Goal: Information Seeking & Learning: Check status

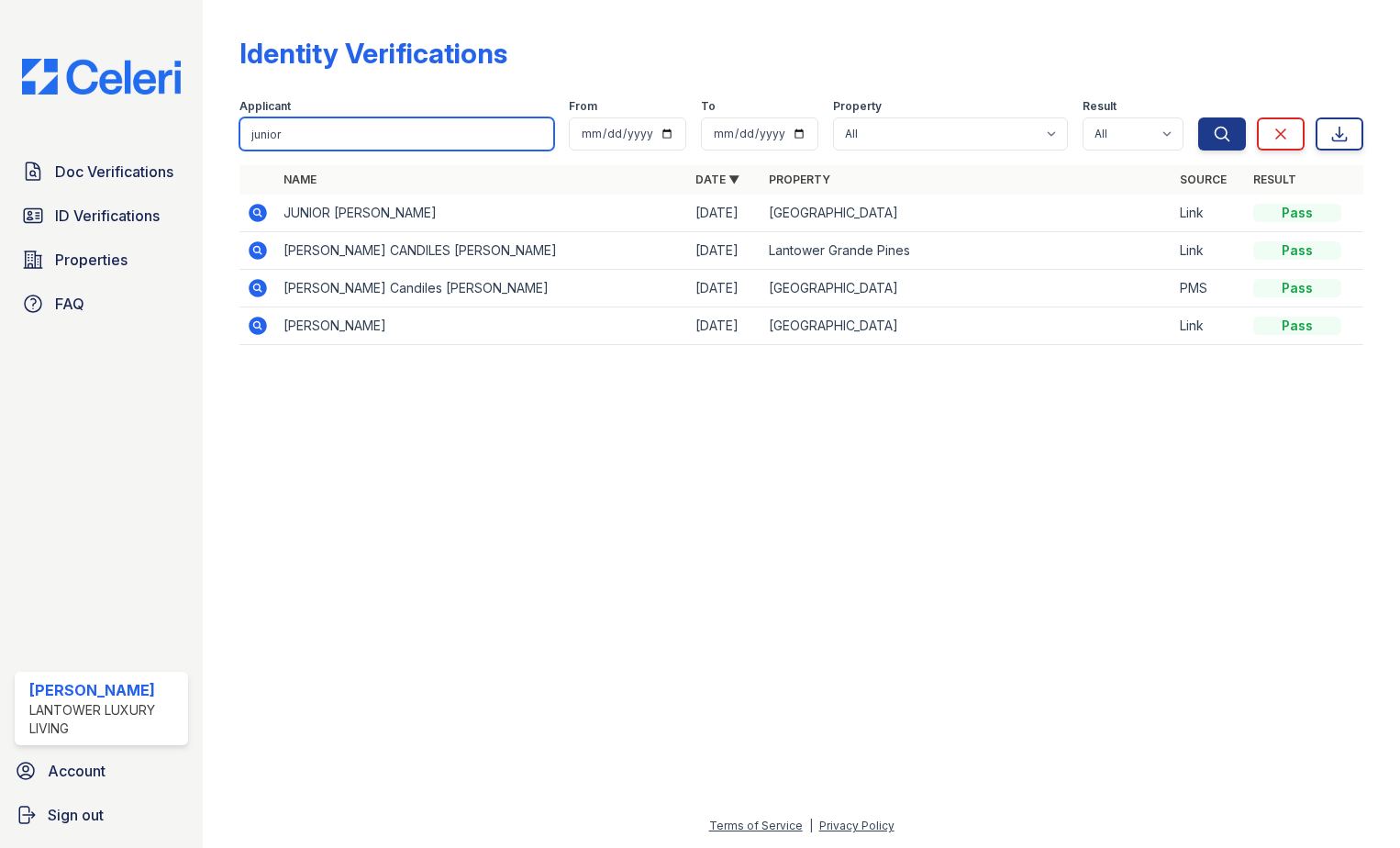
click at [299, 147] on input "junior" at bounding box center [397, 133] width 315 height 33
type input "[PERSON_NAME]"
click at [1199, 117] on button "Search" at bounding box center [1223, 133] width 48 height 33
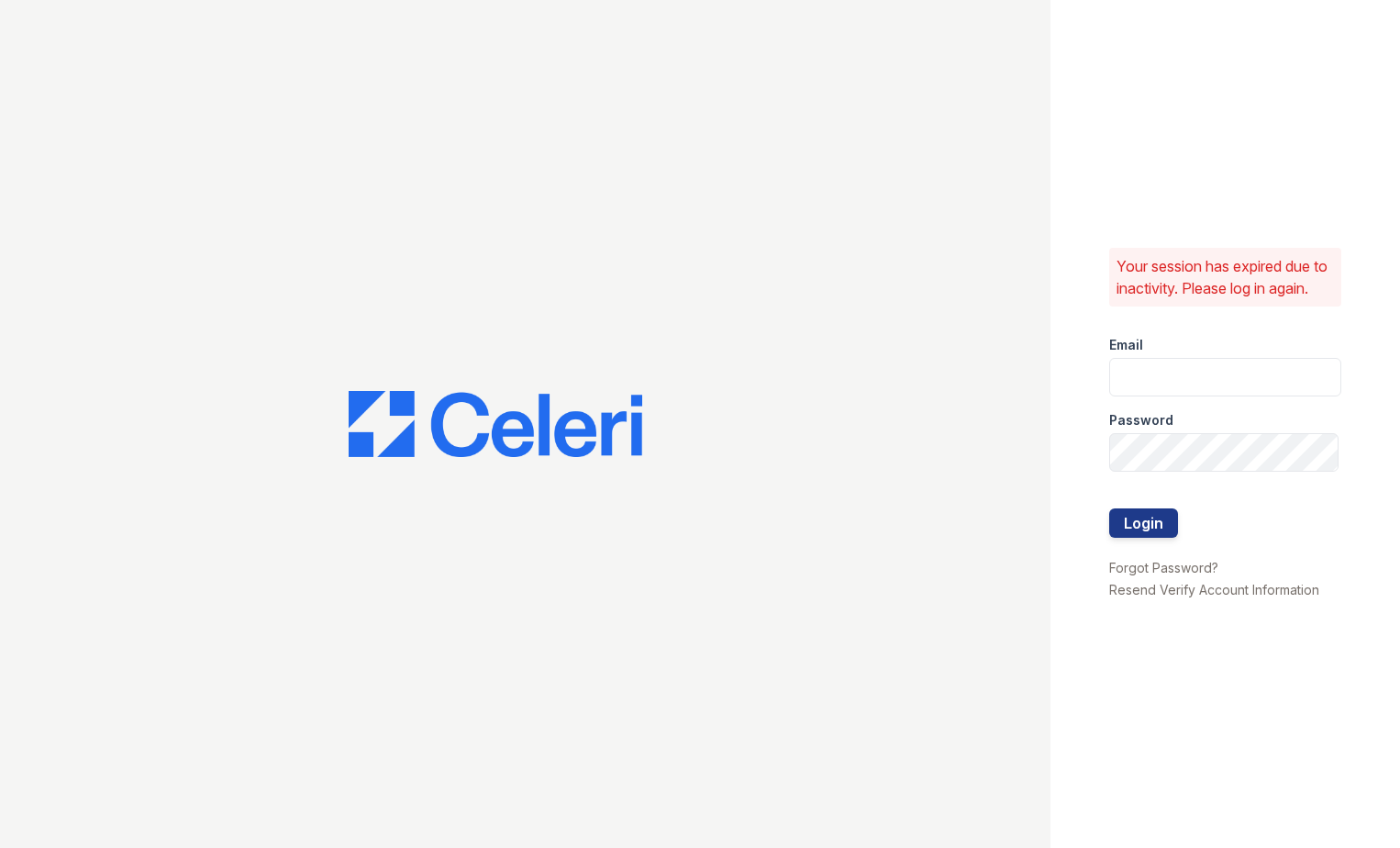
type input "[EMAIL_ADDRESS][DOMAIN_NAME]"
click at [1130, 537] on button "Login" at bounding box center [1143, 523] width 69 height 29
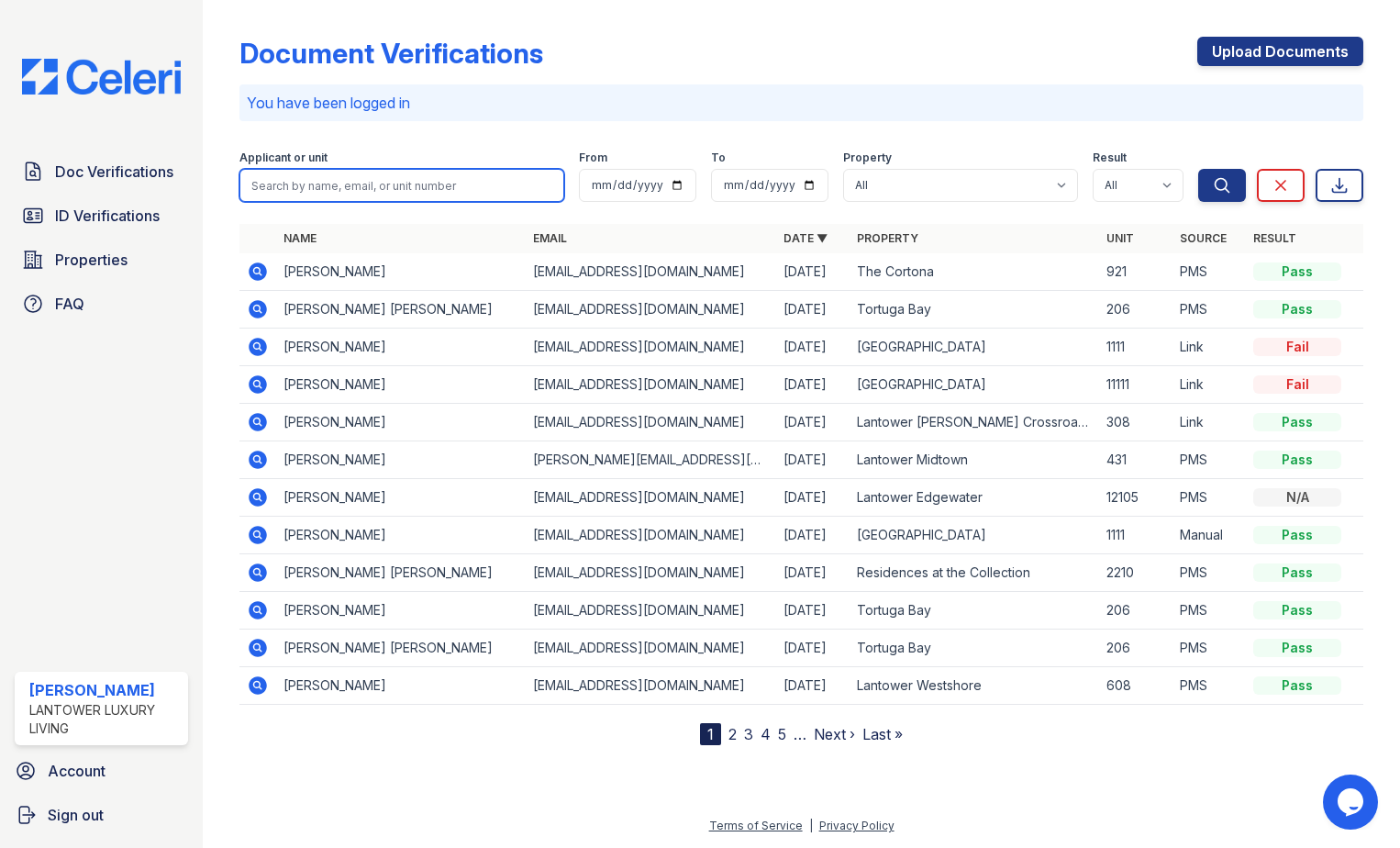
click at [325, 198] on input "search" at bounding box center [402, 185] width 325 height 33
type input "lemuel"
click at [1199, 169] on button "Search" at bounding box center [1223, 185] width 48 height 33
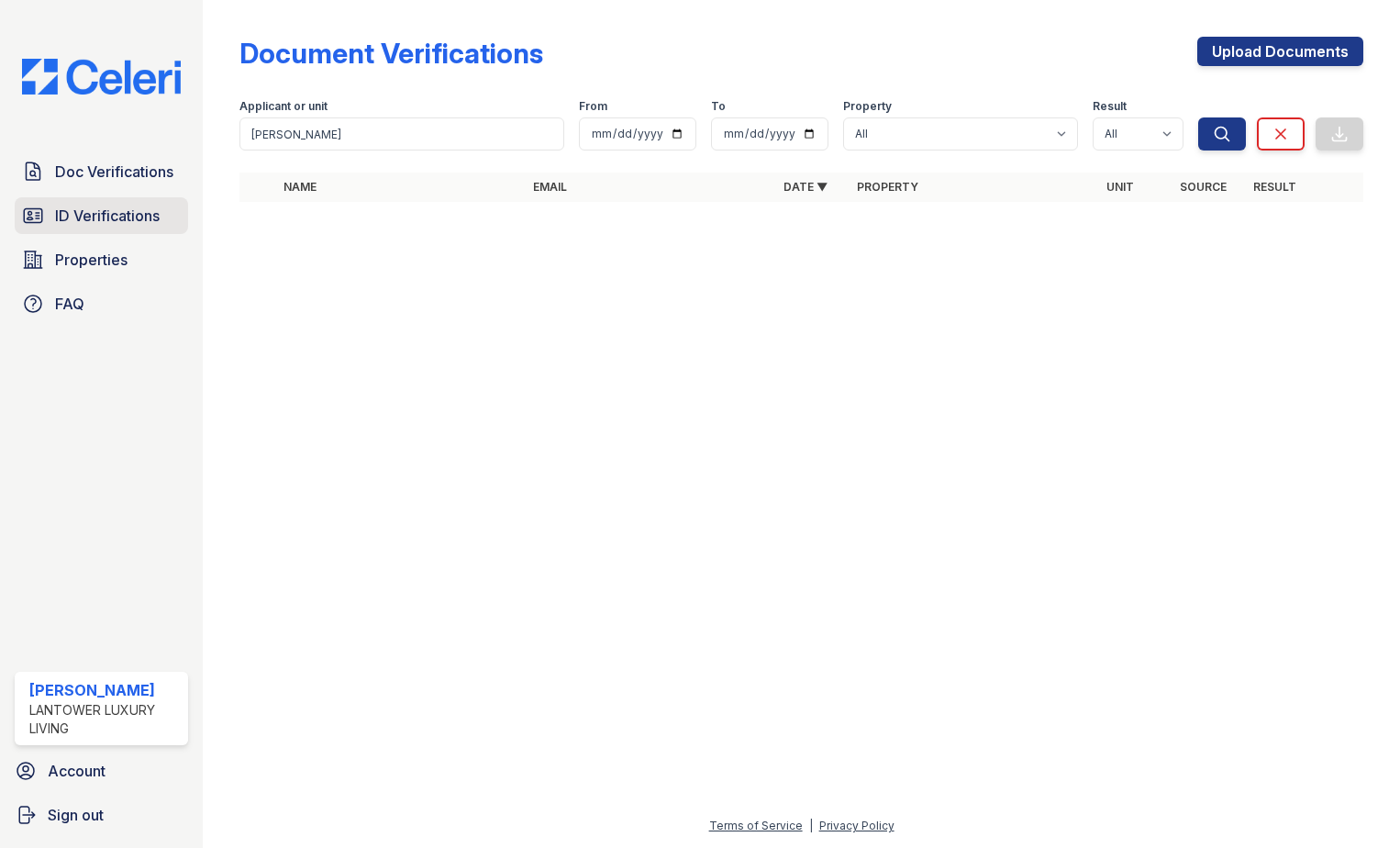
click at [76, 216] on span "ID Verifications" at bounding box center [107, 216] width 105 height 22
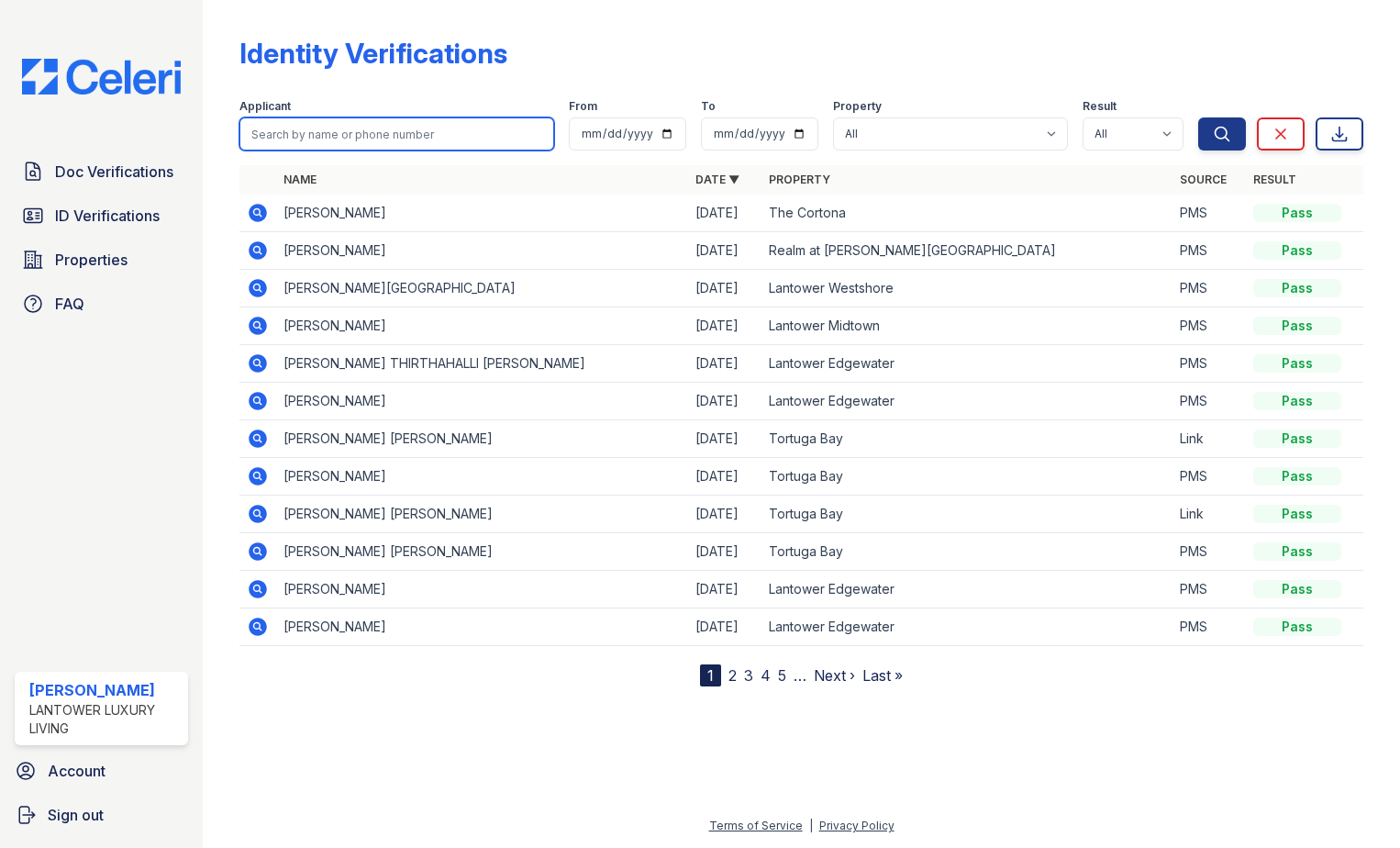
click at [327, 135] on input "search" at bounding box center [397, 133] width 315 height 33
type input "[PERSON_NAME]"
click at [1199, 117] on button "Search" at bounding box center [1223, 133] width 48 height 33
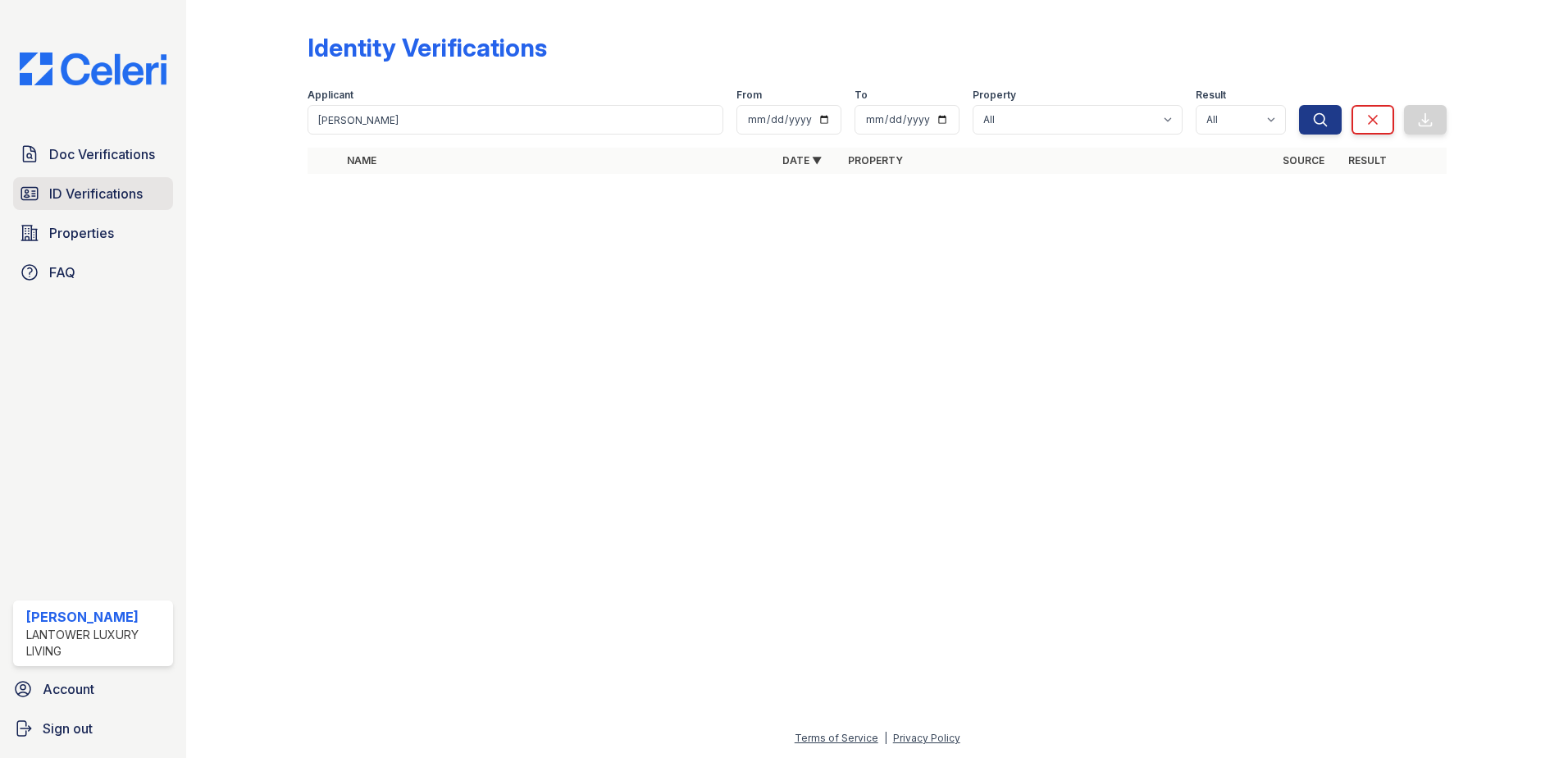
click at [86, 206] on link "ID Verifications" at bounding box center [93, 193] width 160 height 33
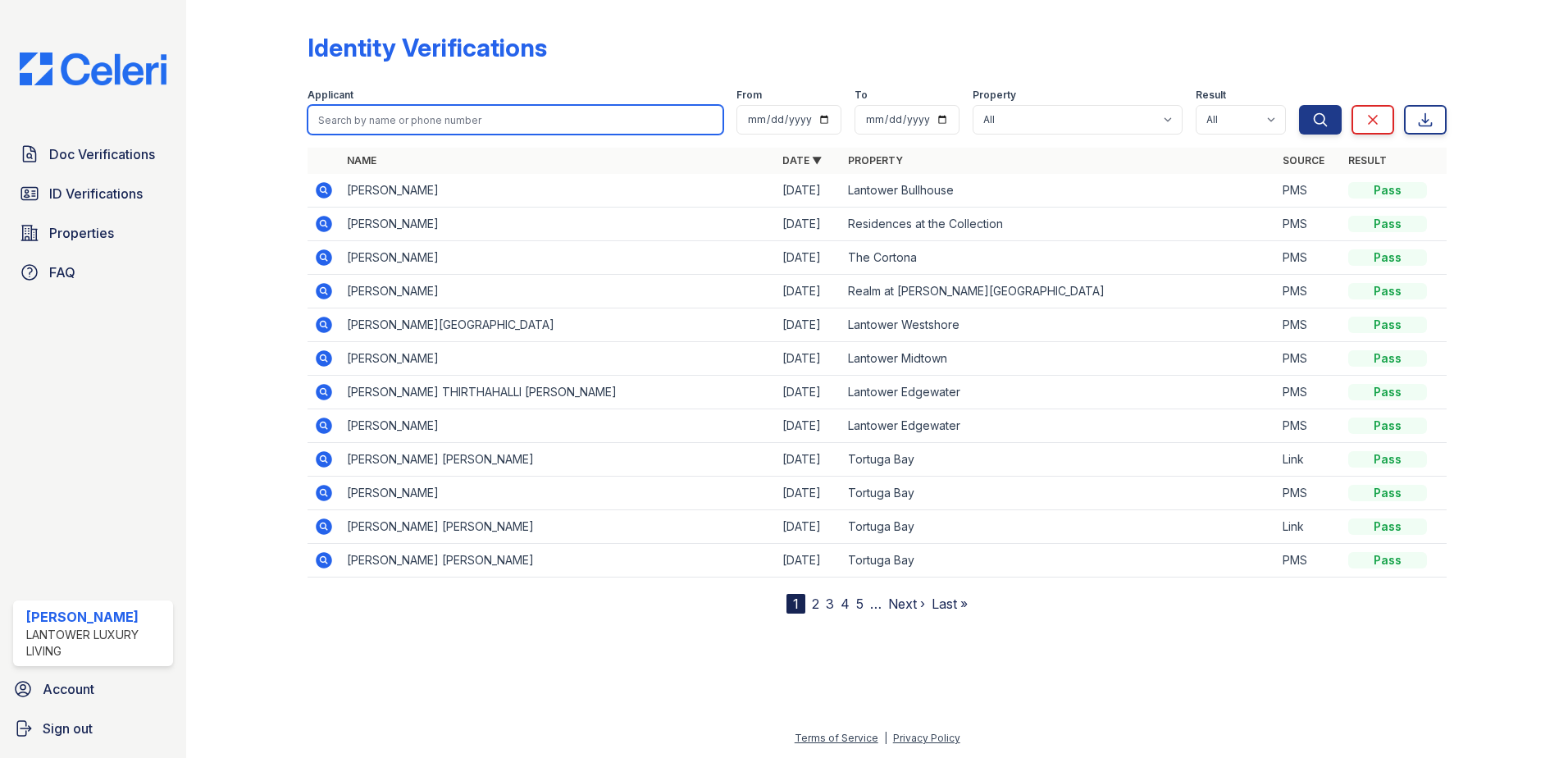
click at [461, 132] on input "search" at bounding box center [515, 119] width 416 height 29
type input "vivien"
click at [1250, 105] on button "Search" at bounding box center [1321, 119] width 43 height 29
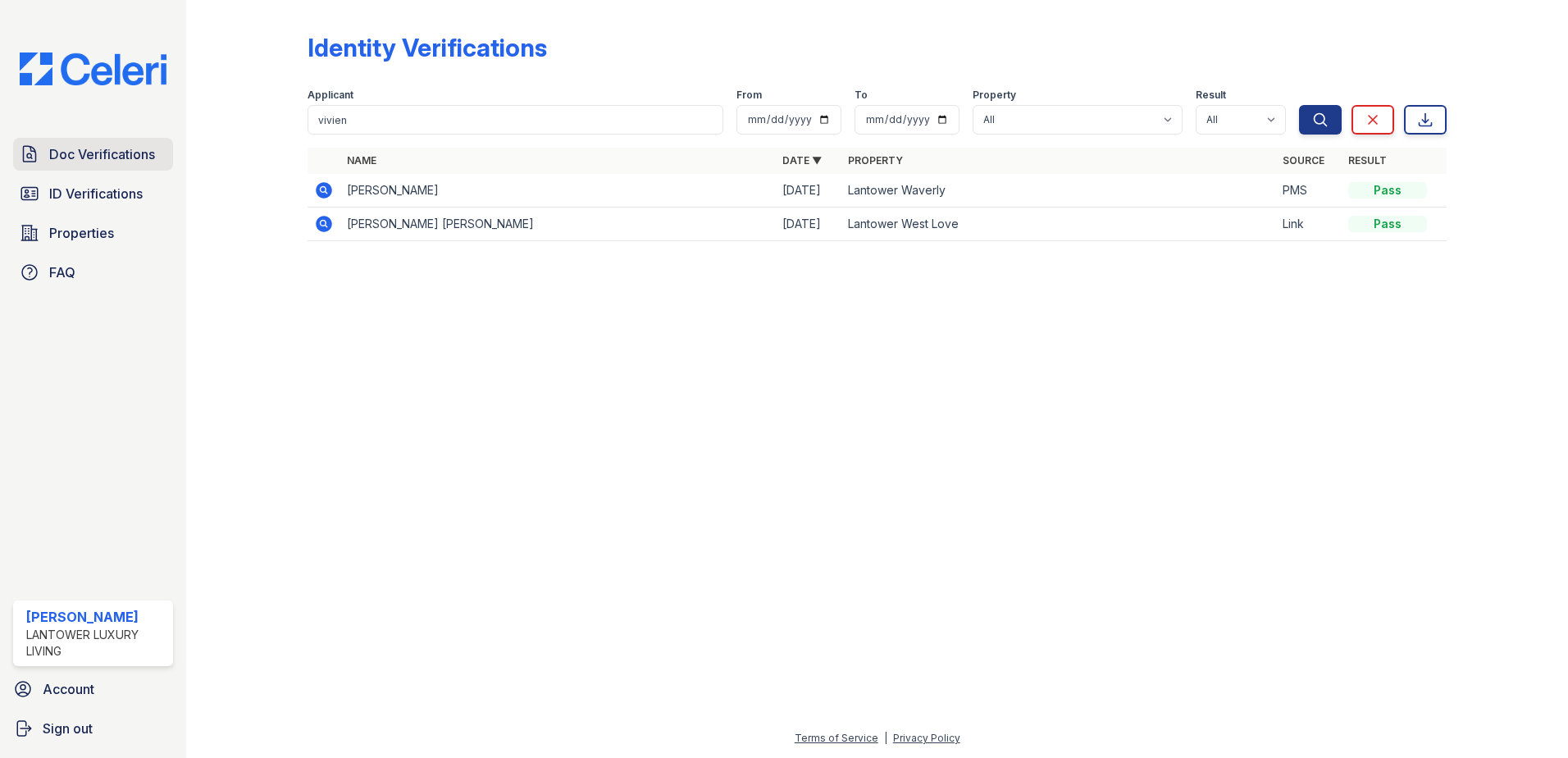
click at [86, 151] on span "Doc Verifications" at bounding box center [101, 154] width 106 height 20
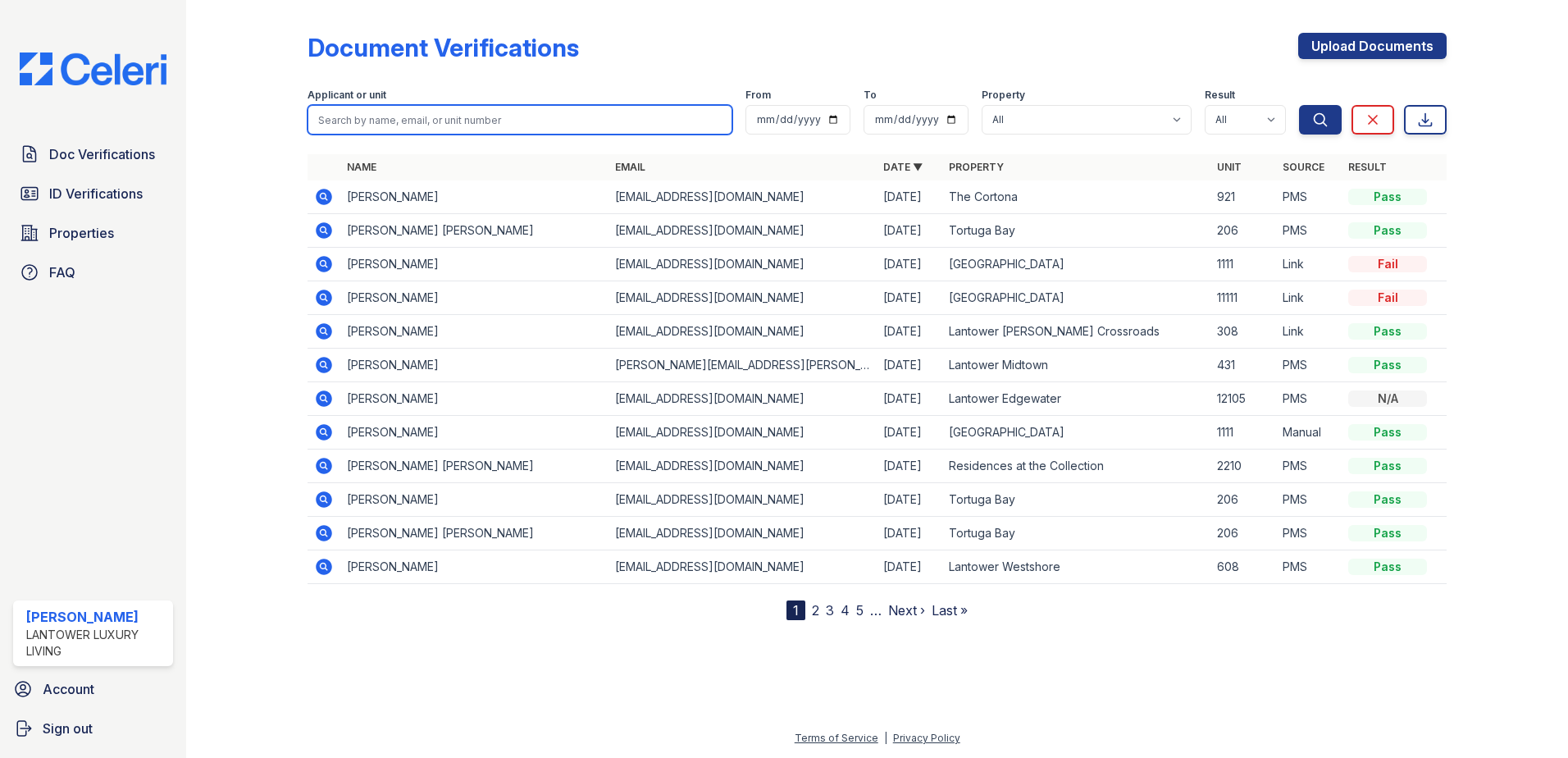
click at [396, 129] on input "search" at bounding box center [520, 119] width 424 height 29
type input "vivien"
click at [1250, 105] on button "Search" at bounding box center [1321, 119] width 43 height 29
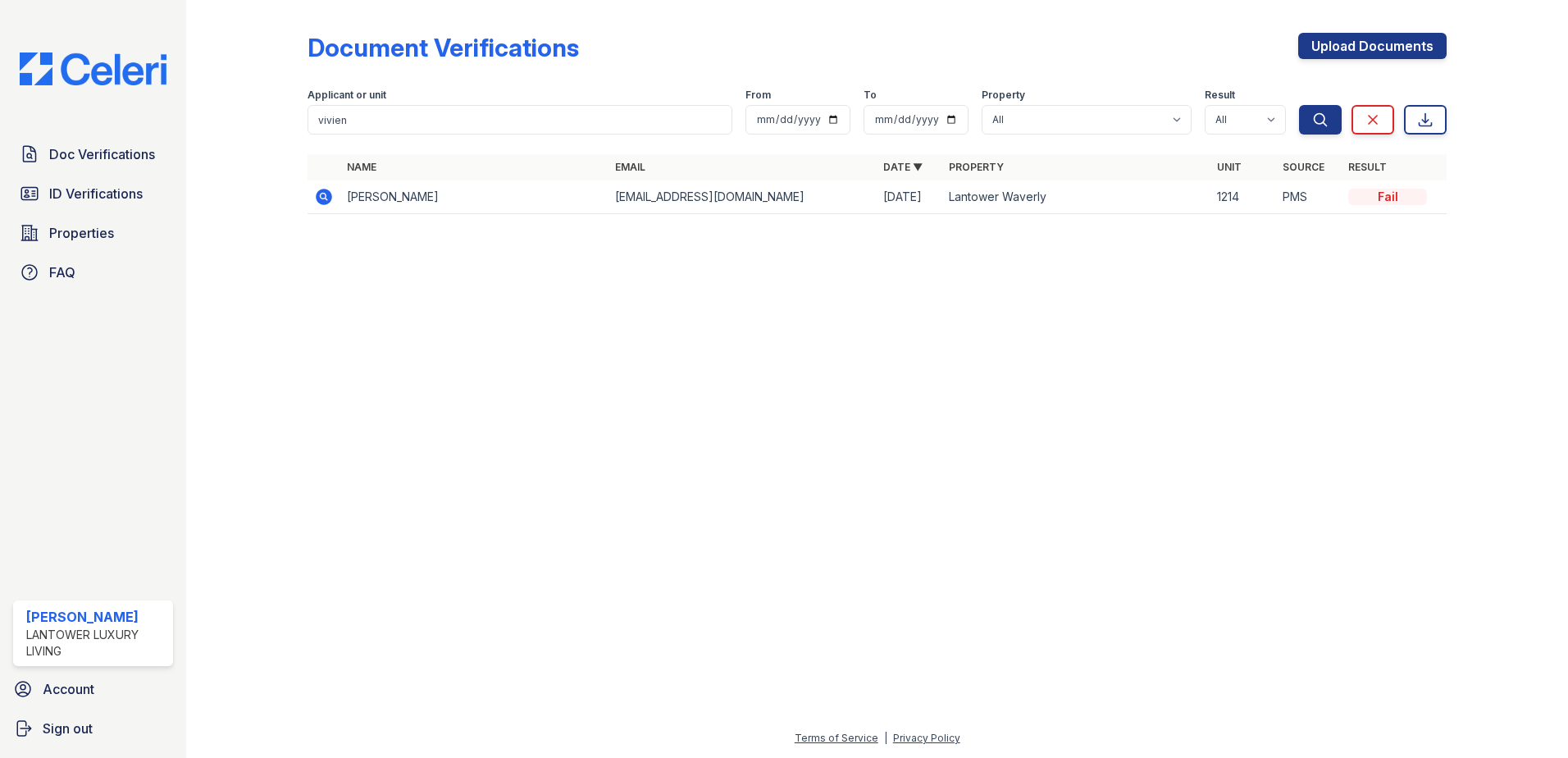
click at [322, 197] on icon at bounding box center [322, 196] width 4 height 4
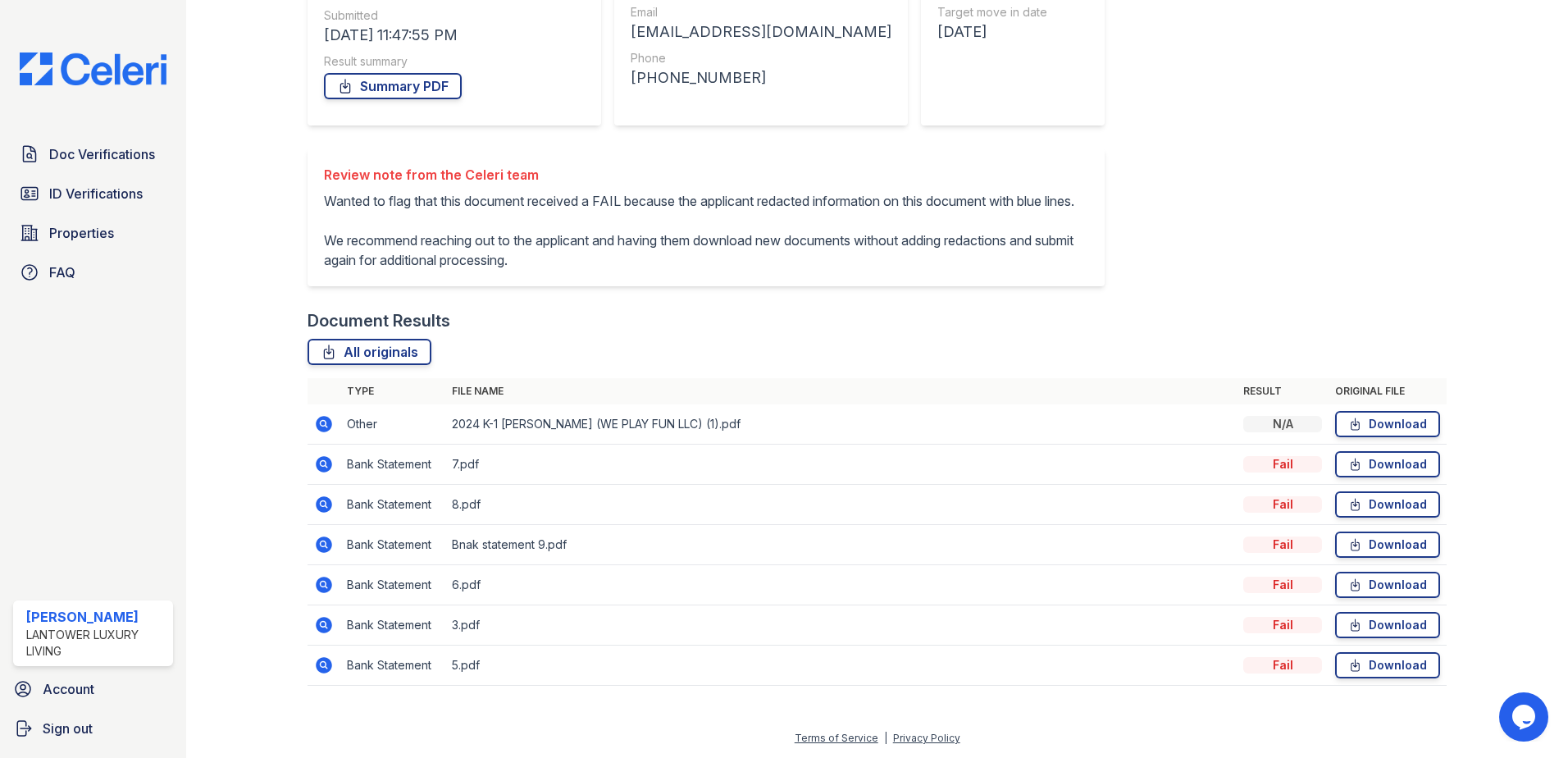
scroll to position [275, 0]
click at [1360, 468] on link "Download" at bounding box center [1387, 464] width 105 height 26
click at [1364, 502] on link "Download" at bounding box center [1387, 504] width 105 height 26
click at [1365, 544] on link "Download" at bounding box center [1387, 544] width 105 height 26
click at [62, 193] on span "ID Verifications" at bounding box center [95, 193] width 93 height 20
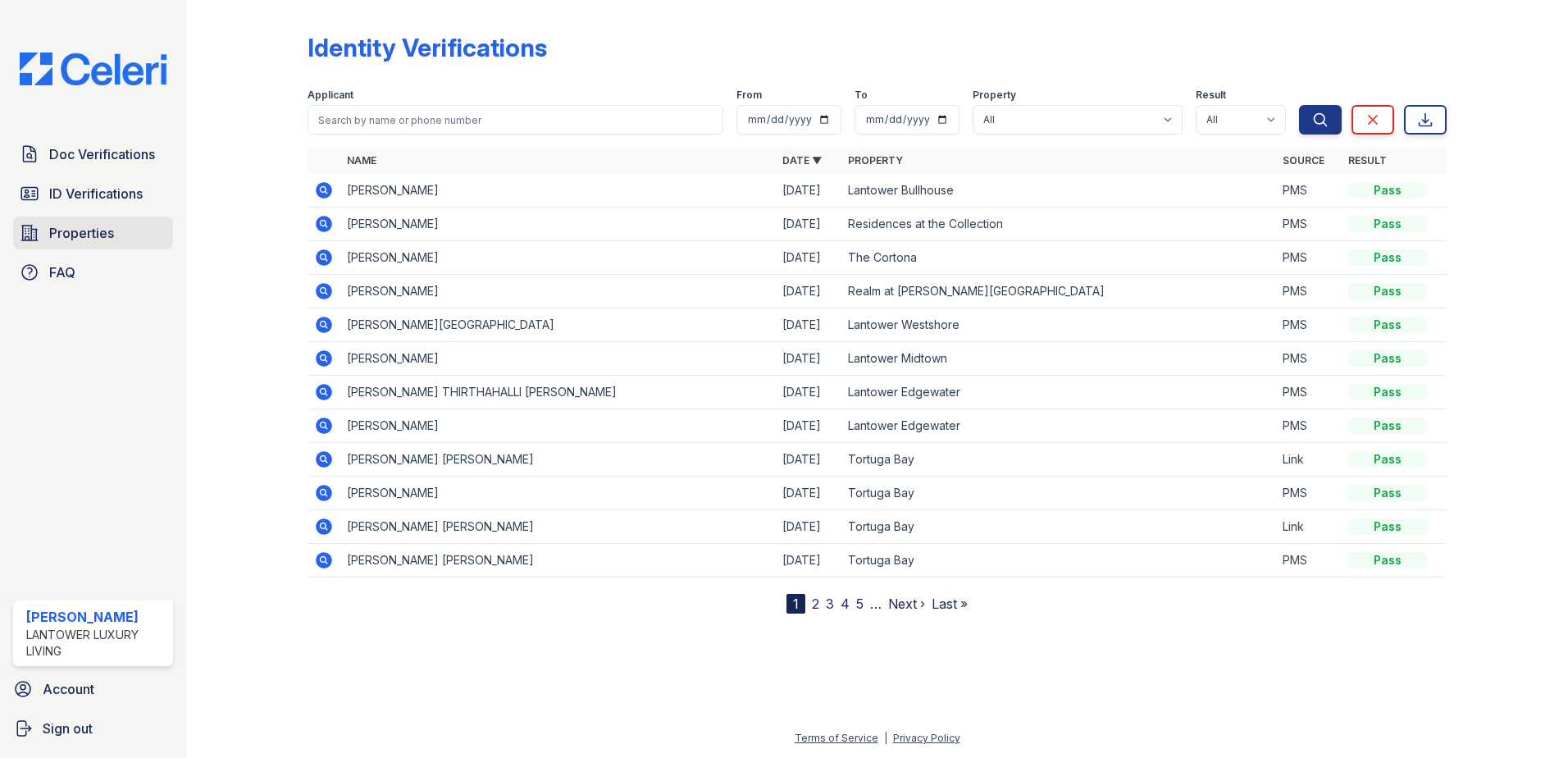
click at [75, 226] on span "Properties" at bounding box center [81, 233] width 65 height 20
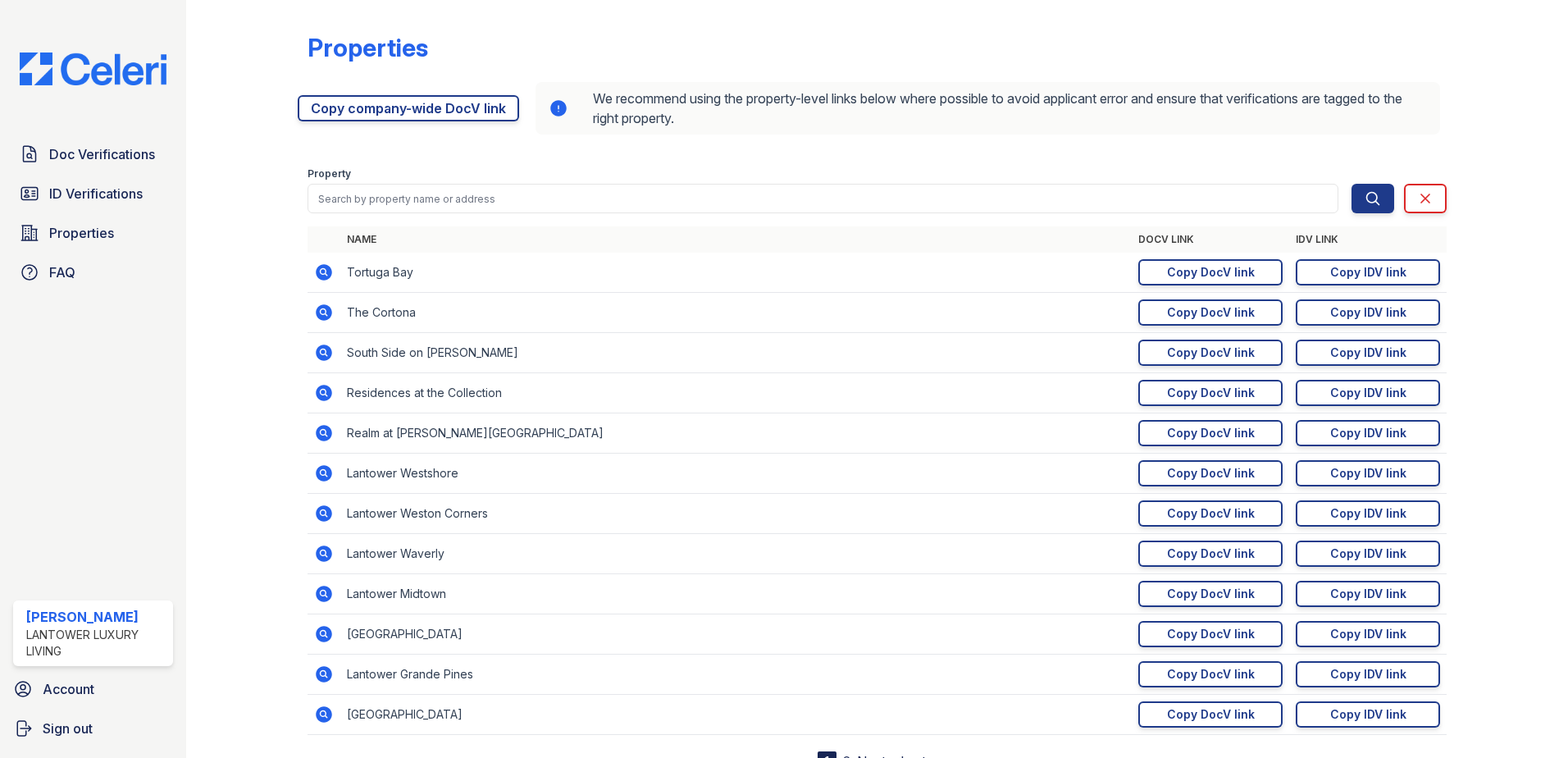
scroll to position [69, 0]
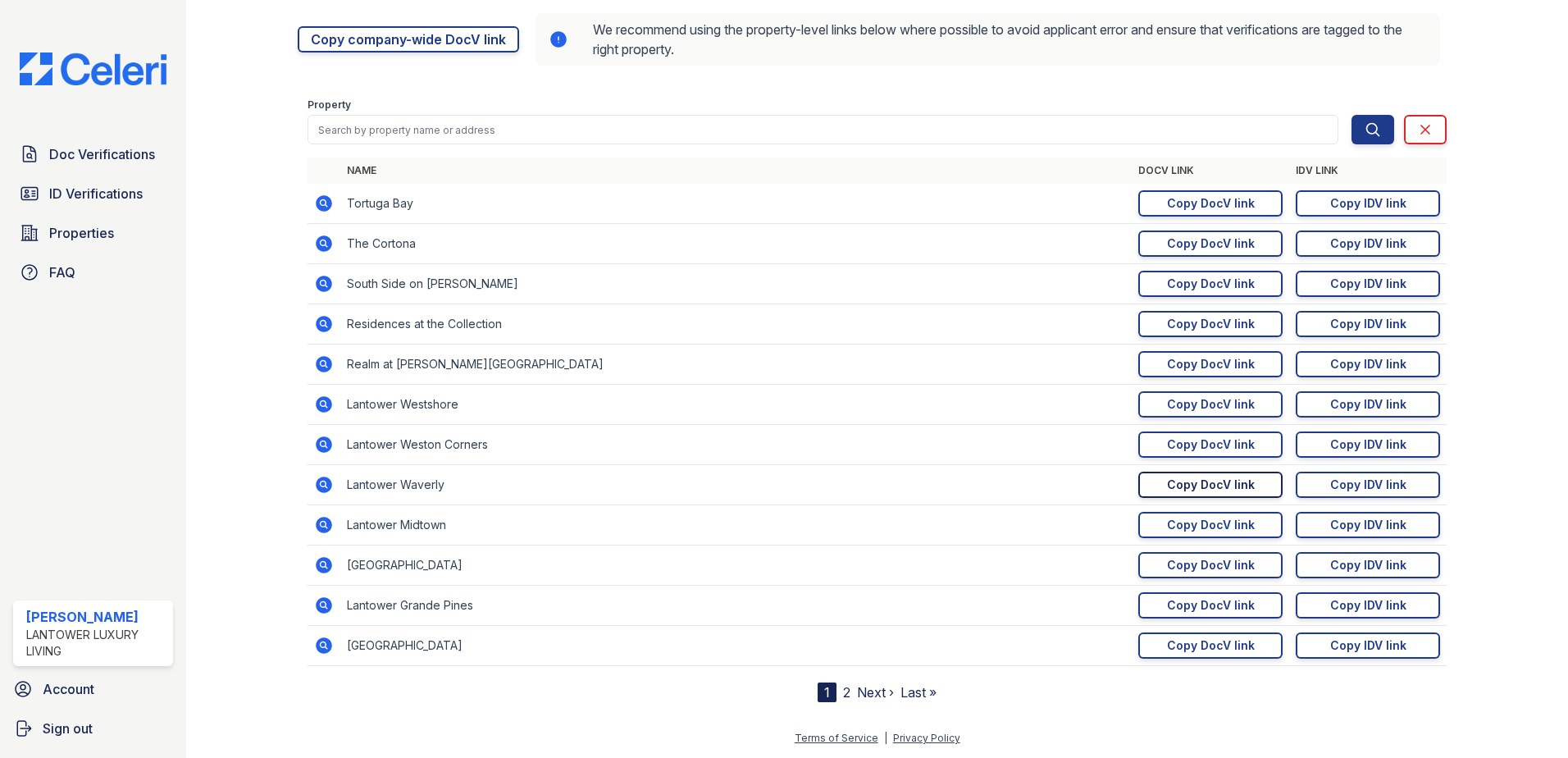
click at [1168, 488] on div "Copy DocV link" at bounding box center [1210, 484] width 88 height 16
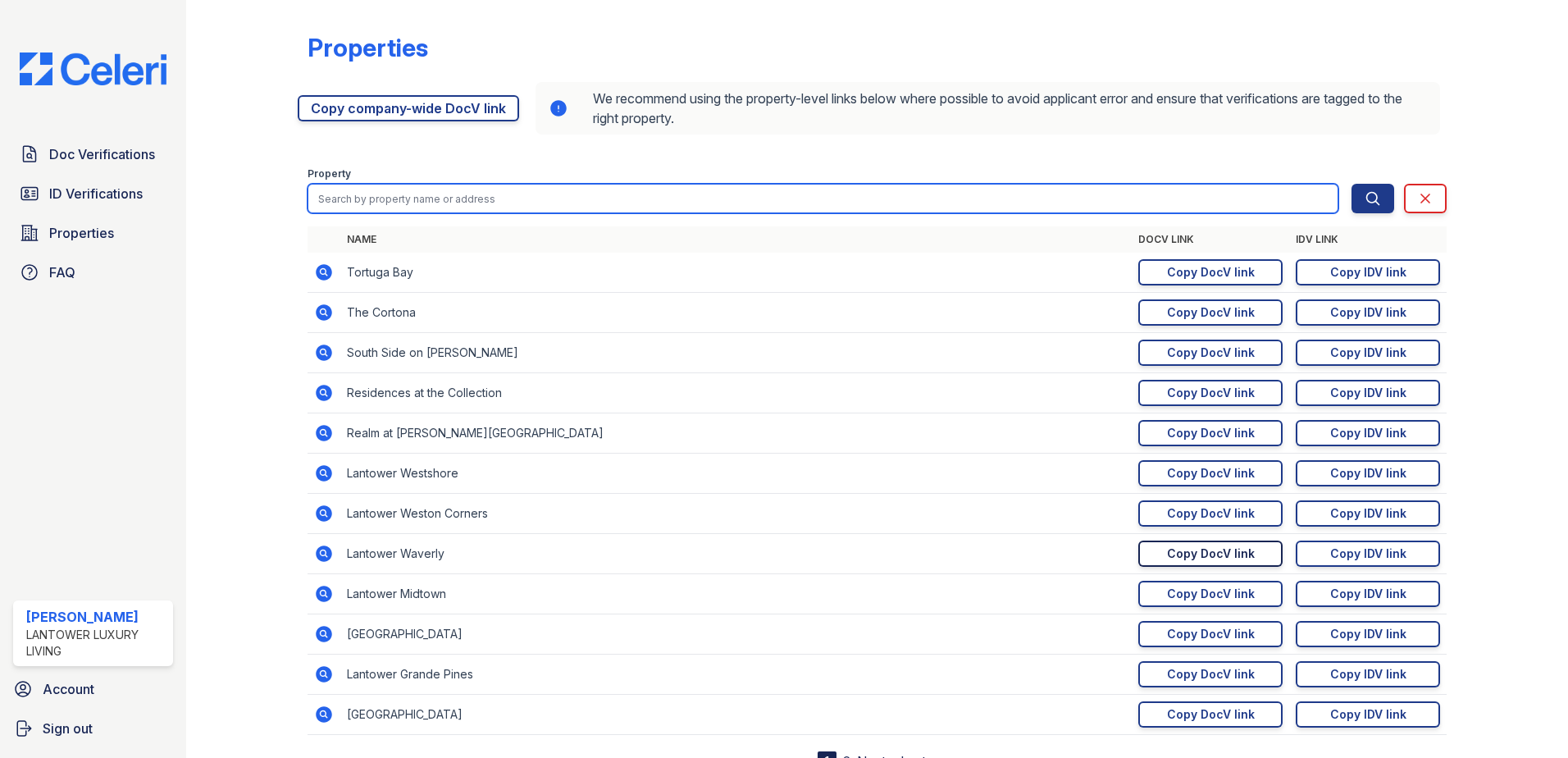
click at [352, 207] on input "search" at bounding box center [823, 198] width 1031 height 29
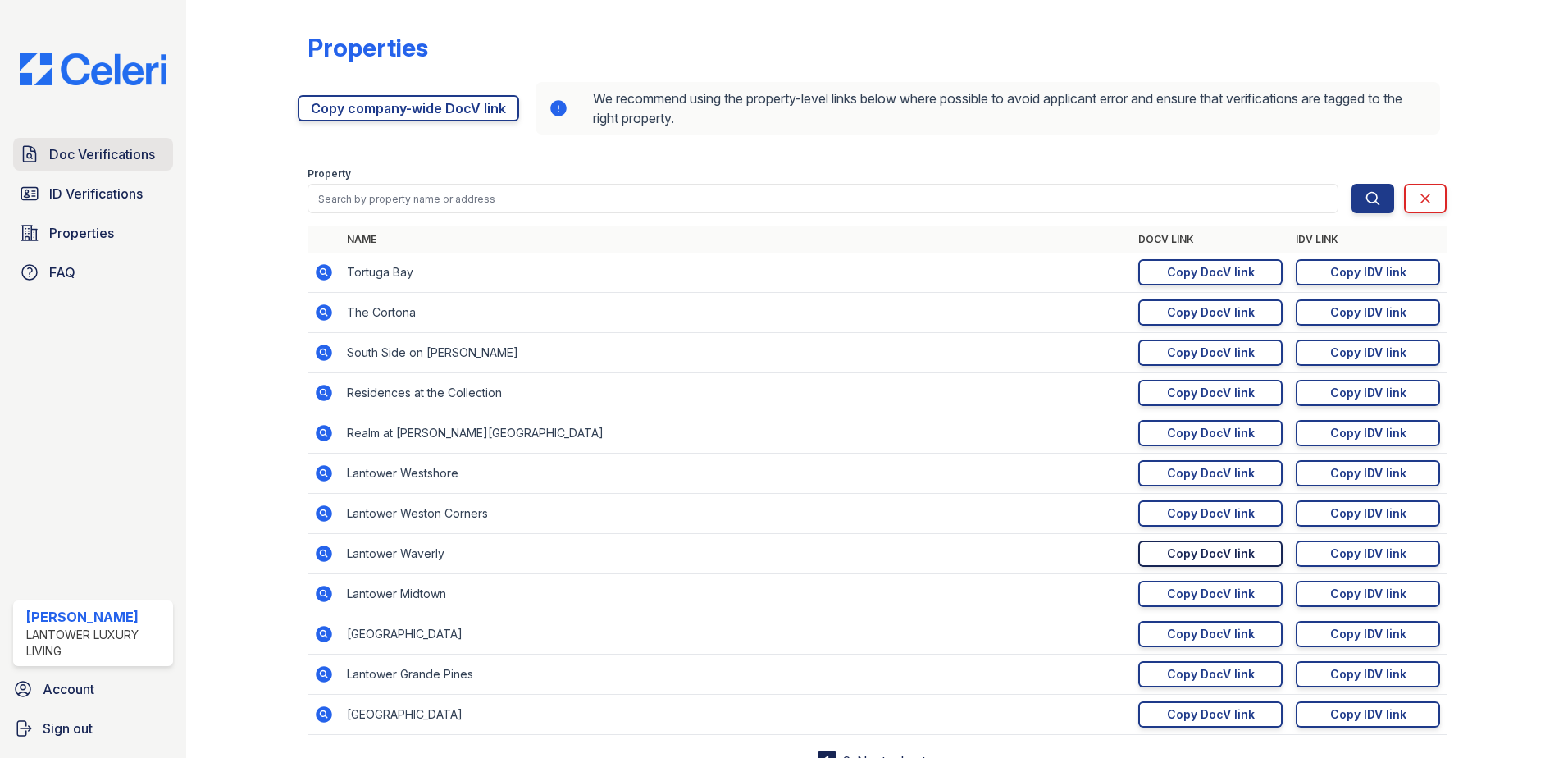
click at [56, 145] on span "Doc Verifications" at bounding box center [101, 154] width 106 height 20
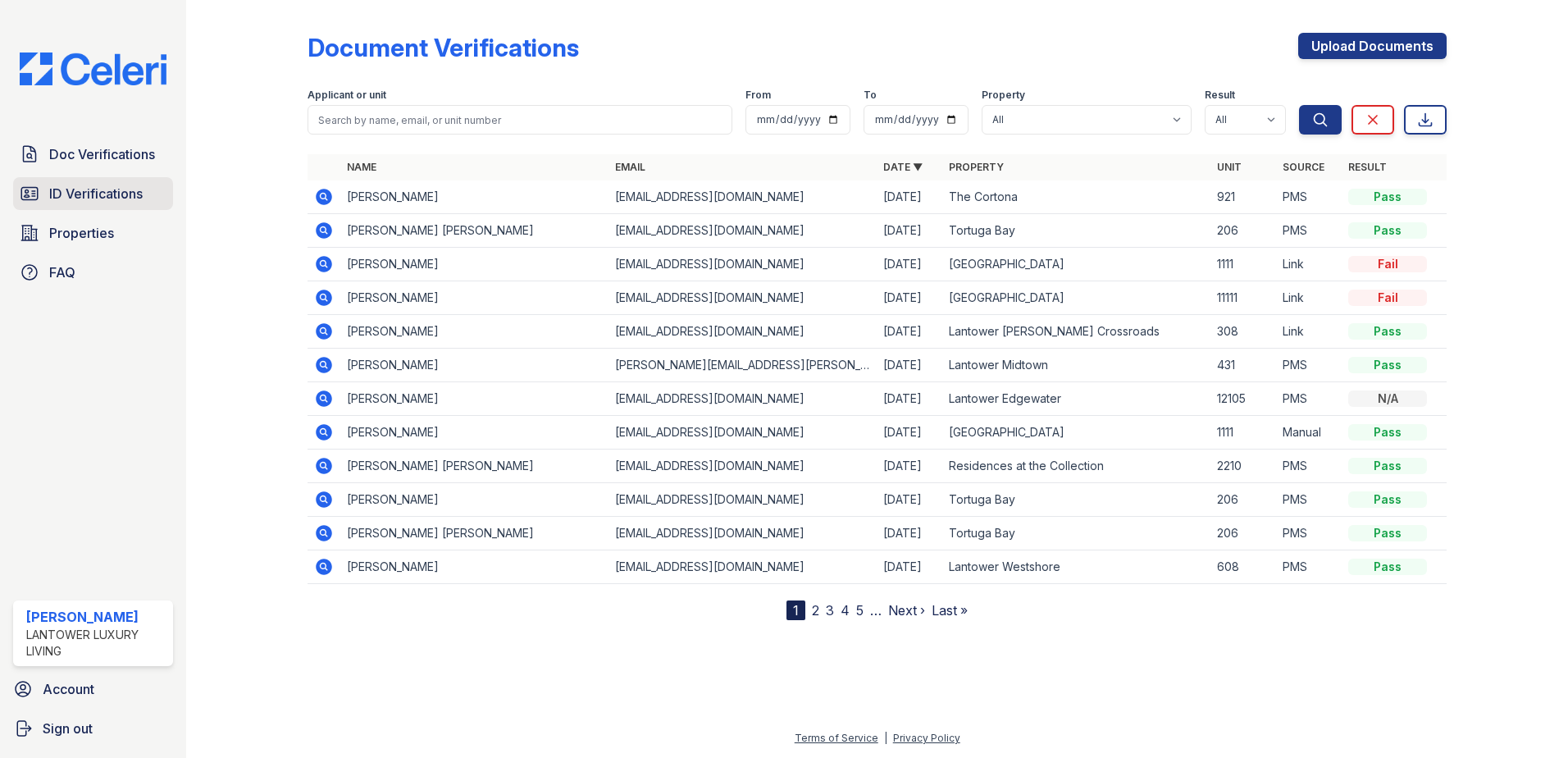
click at [96, 192] on span "ID Verifications" at bounding box center [95, 193] width 93 height 20
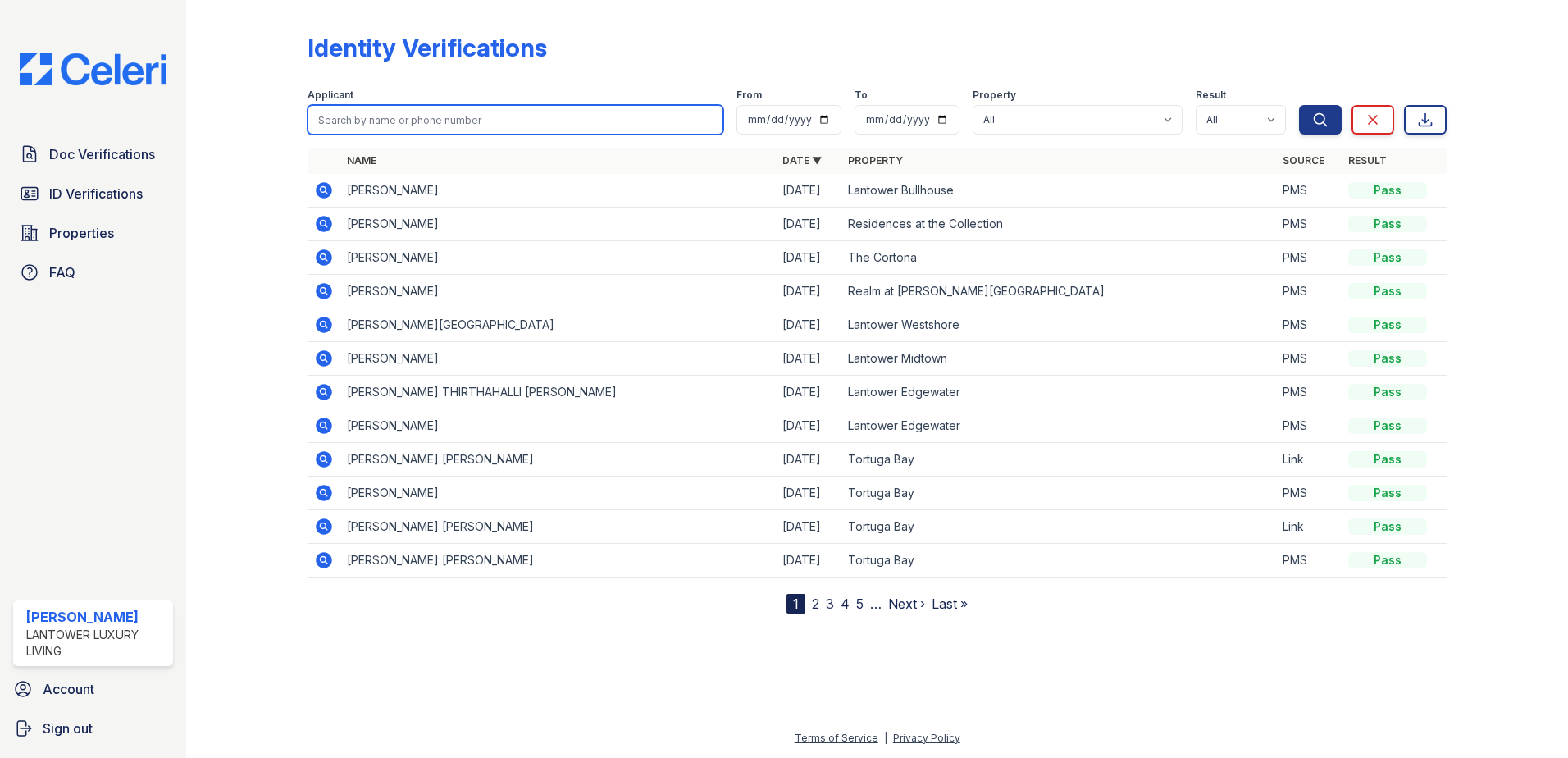
click at [341, 125] on input "search" at bounding box center [515, 119] width 416 height 29
type input "mary"
click at [1299, 105] on button "Search" at bounding box center [1321, 119] width 43 height 29
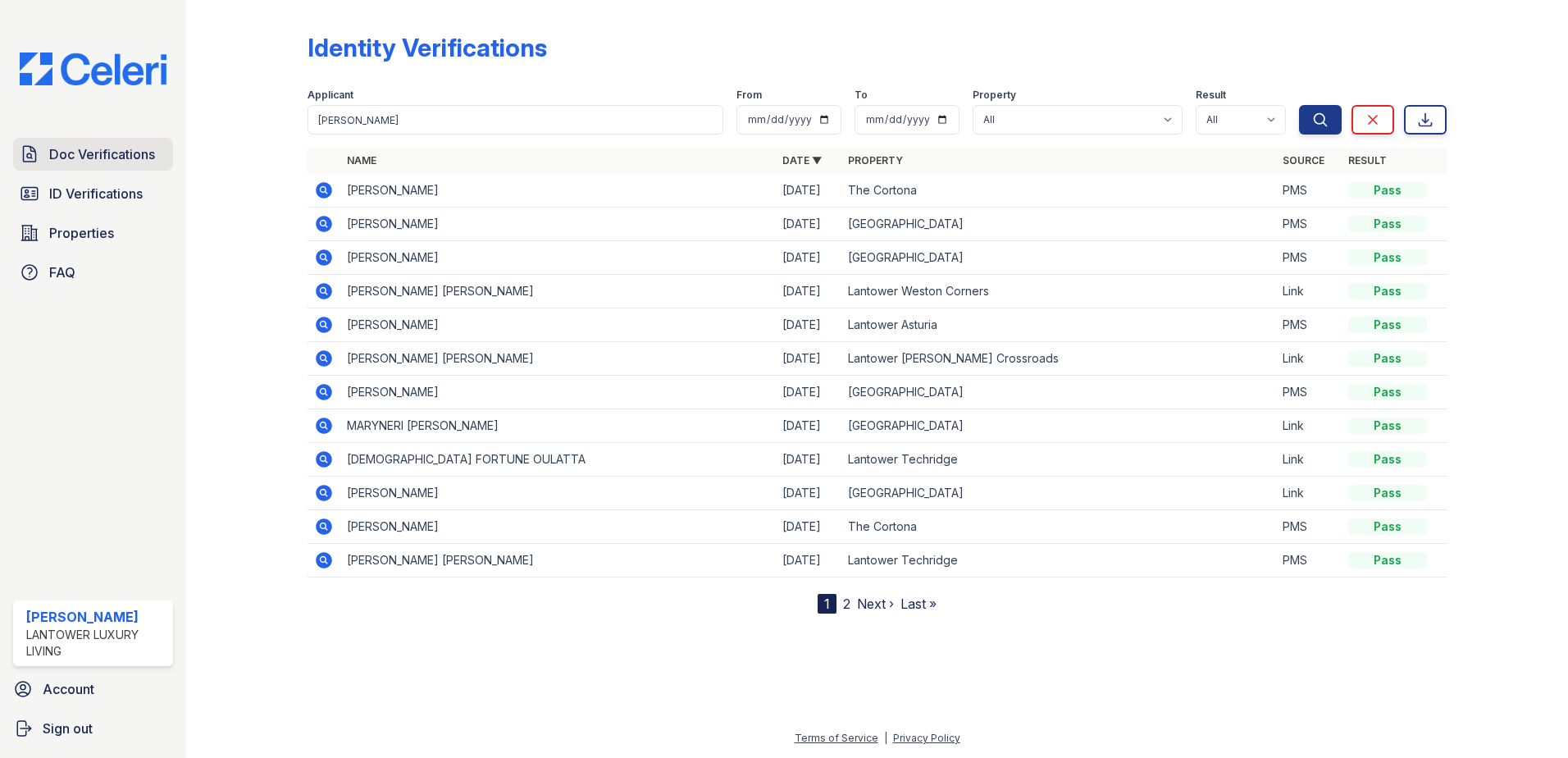
click at [127, 163] on span "Doc Verifications" at bounding box center [101, 154] width 106 height 20
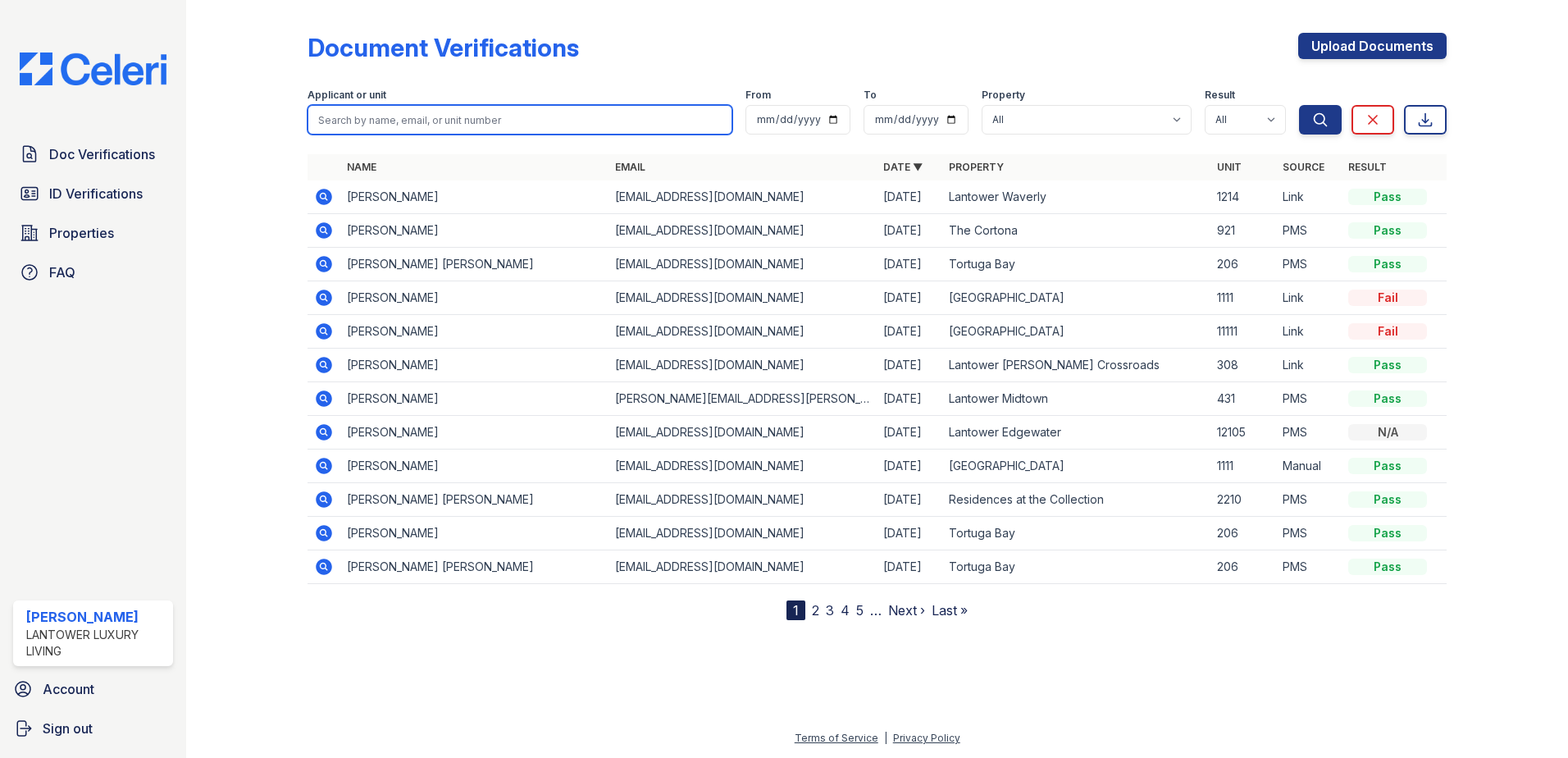
click at [407, 118] on input "search" at bounding box center [520, 119] width 424 height 29
type input "vivien"
click at [1299, 105] on button "Search" at bounding box center [1321, 119] width 43 height 29
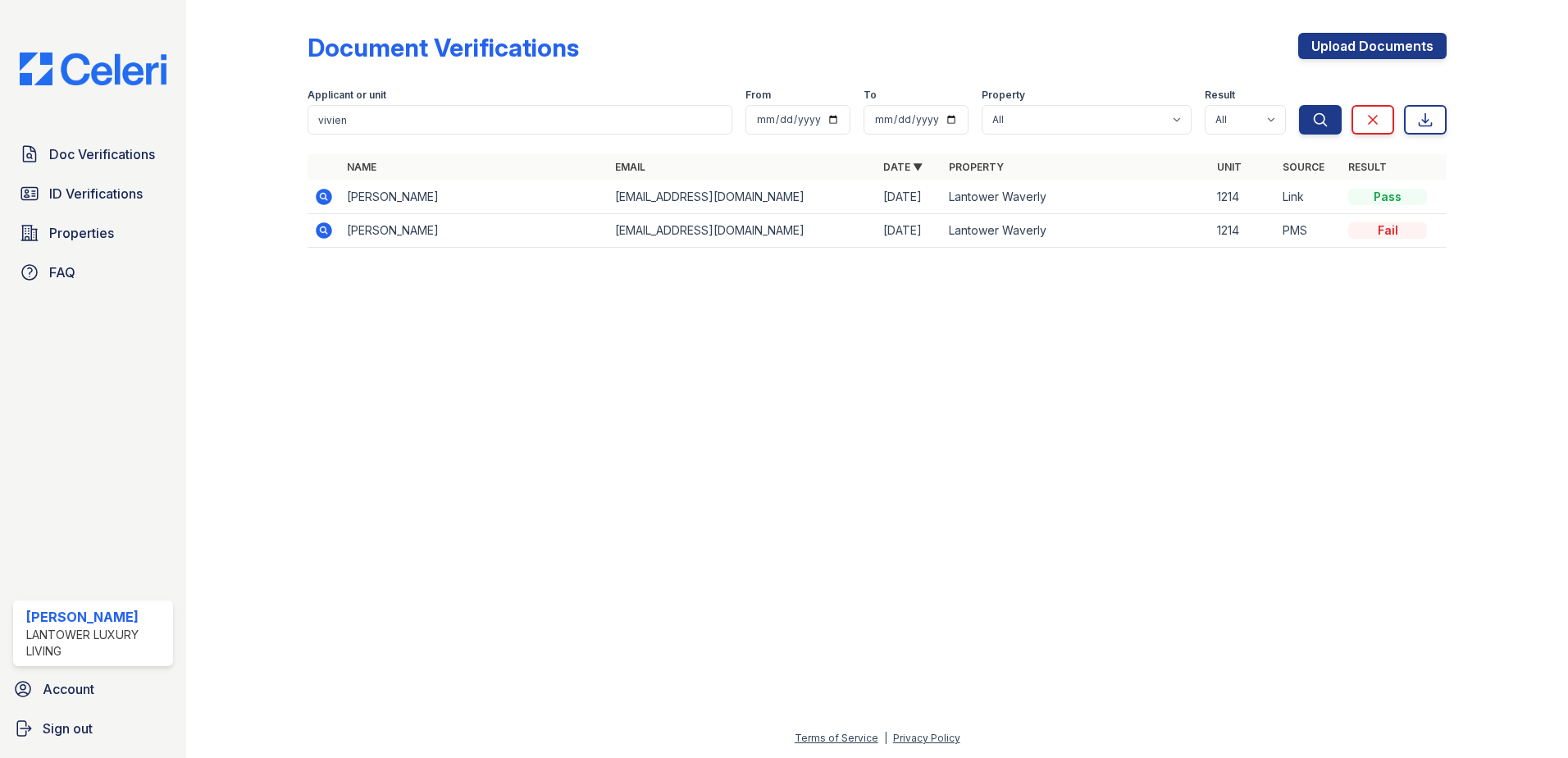
click at [321, 195] on icon at bounding box center [322, 196] width 4 height 4
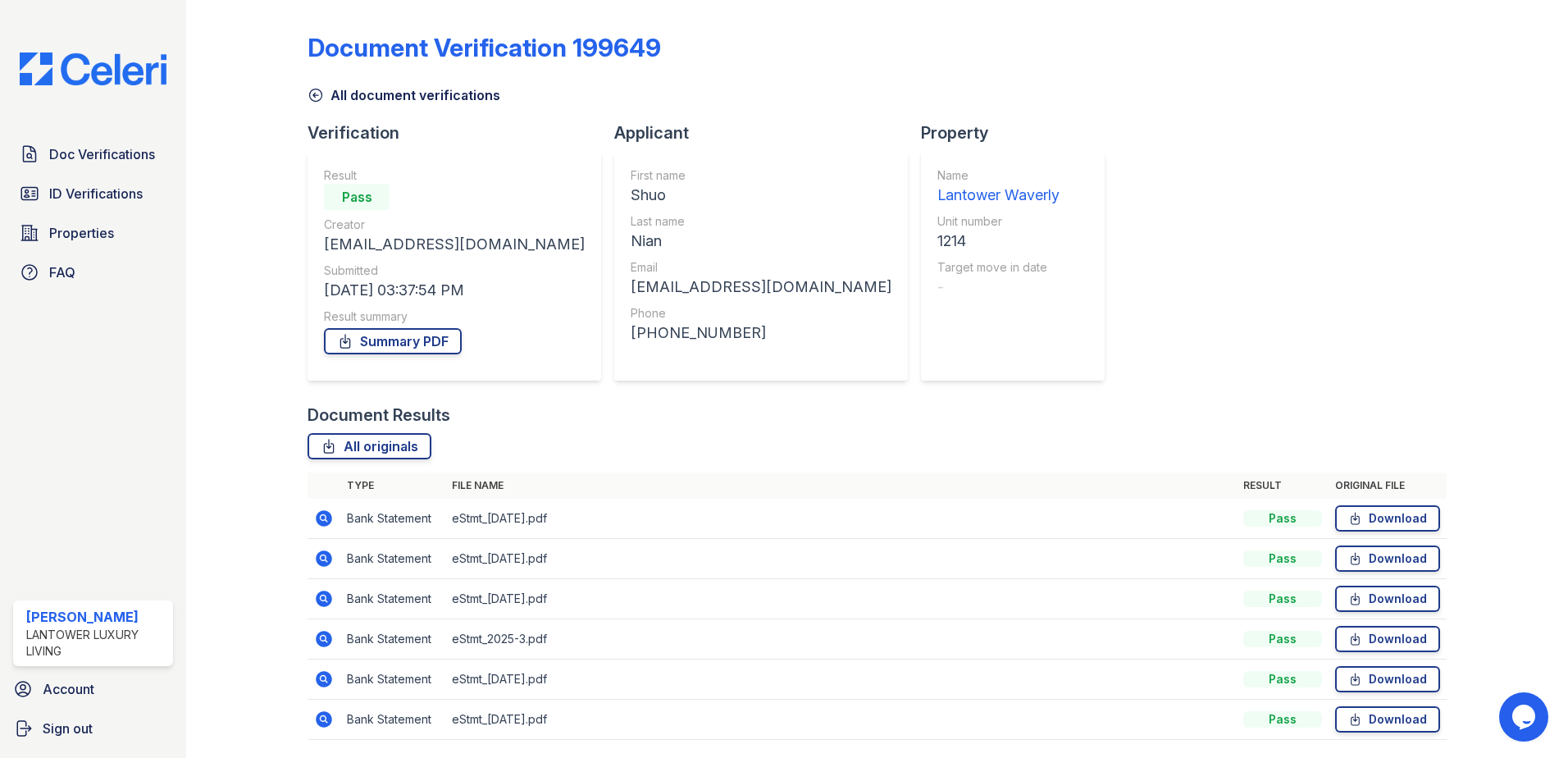
scroll to position [54, 0]
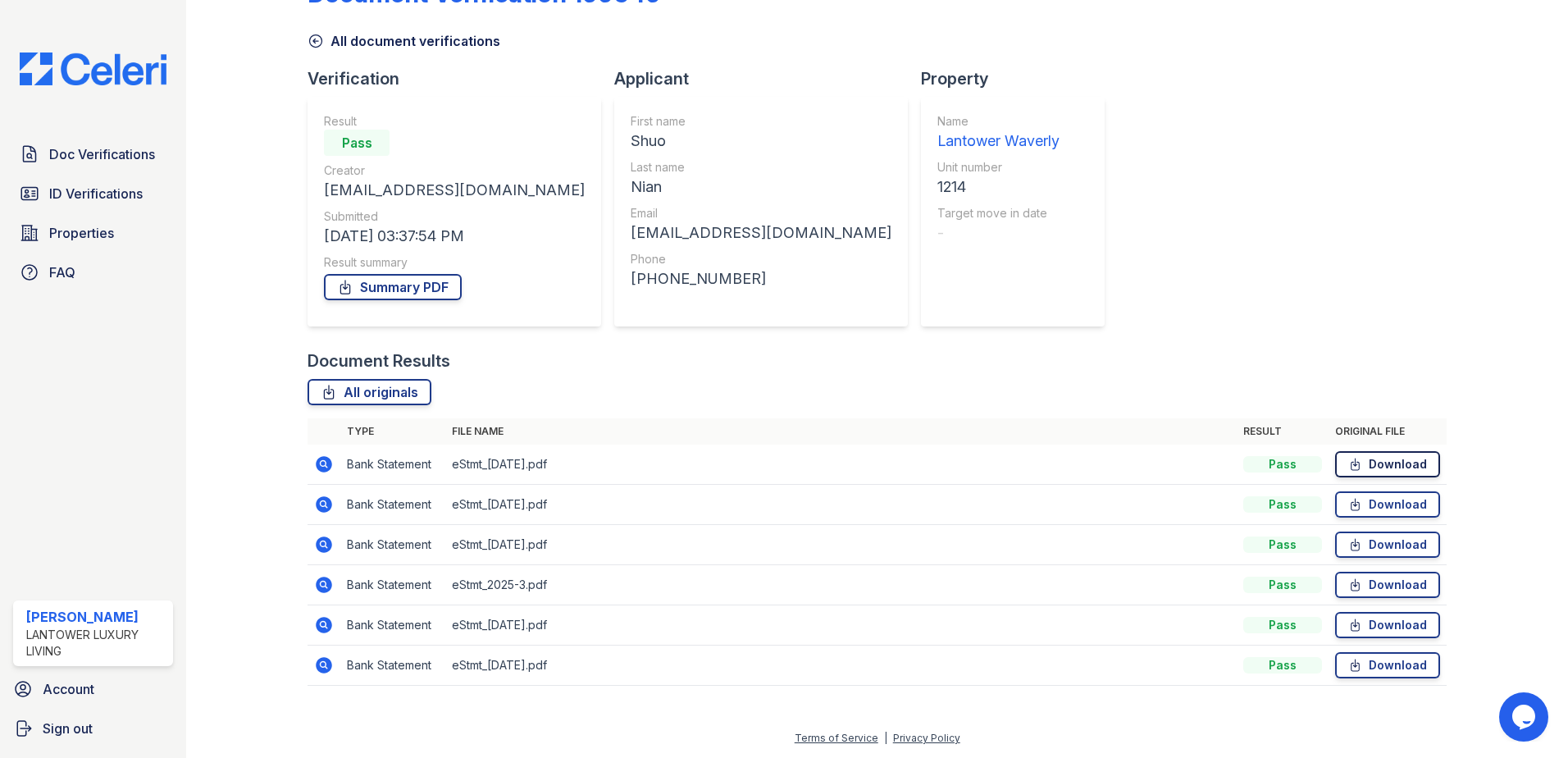
click at [1408, 467] on link "Download" at bounding box center [1387, 464] width 105 height 26
click at [1394, 513] on link "Download" at bounding box center [1387, 504] width 105 height 26
click at [1375, 544] on link "Download" at bounding box center [1387, 544] width 105 height 26
click at [1372, 585] on link "Download" at bounding box center [1387, 584] width 105 height 26
click at [1373, 625] on link "Download" at bounding box center [1387, 625] width 105 height 26
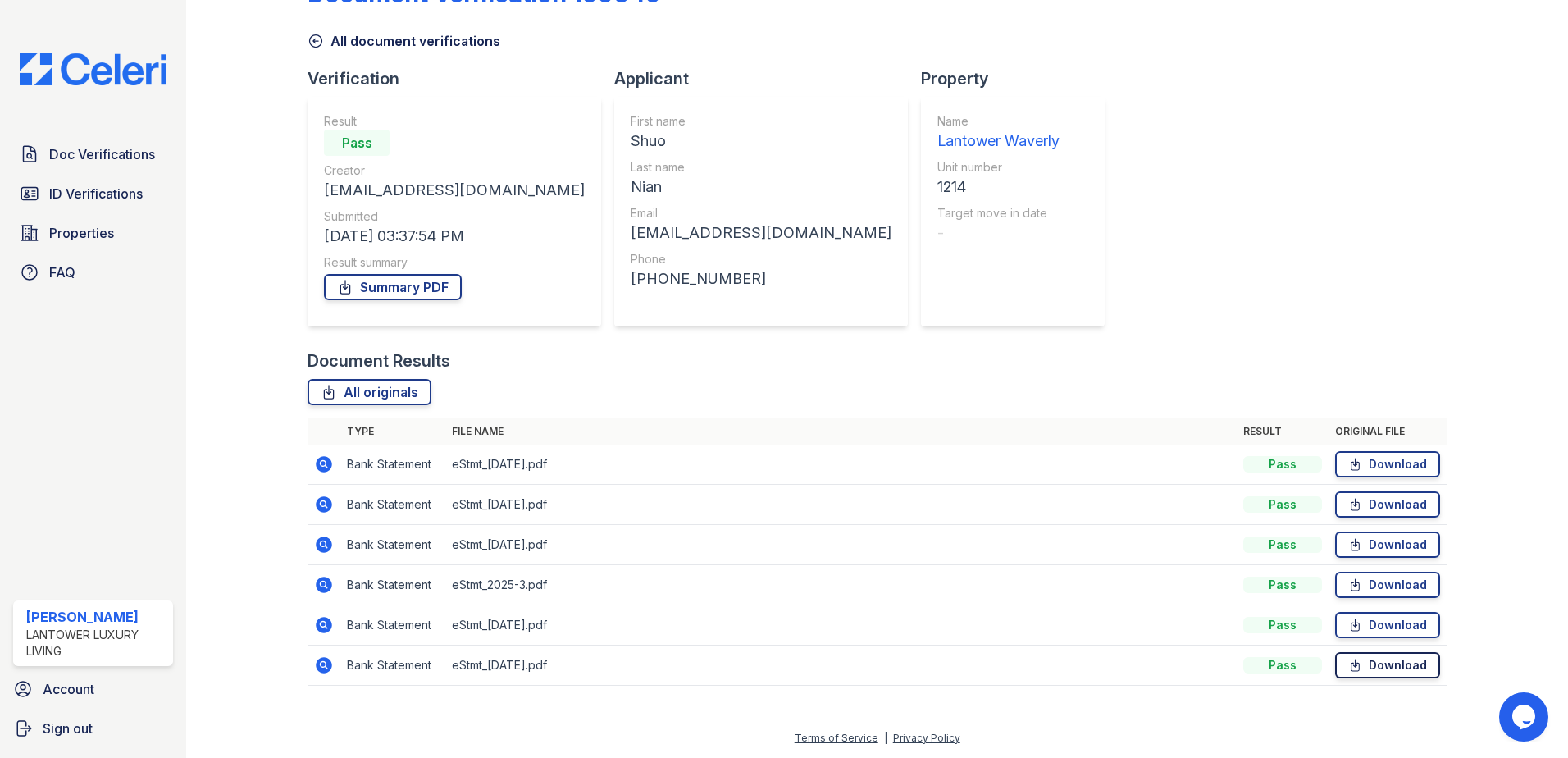
click at [1354, 665] on icon at bounding box center [1355, 665] width 14 height 16
click at [439, 289] on link "Summary PDF" at bounding box center [392, 286] width 138 height 26
click at [126, 227] on link "Properties" at bounding box center [93, 232] width 160 height 33
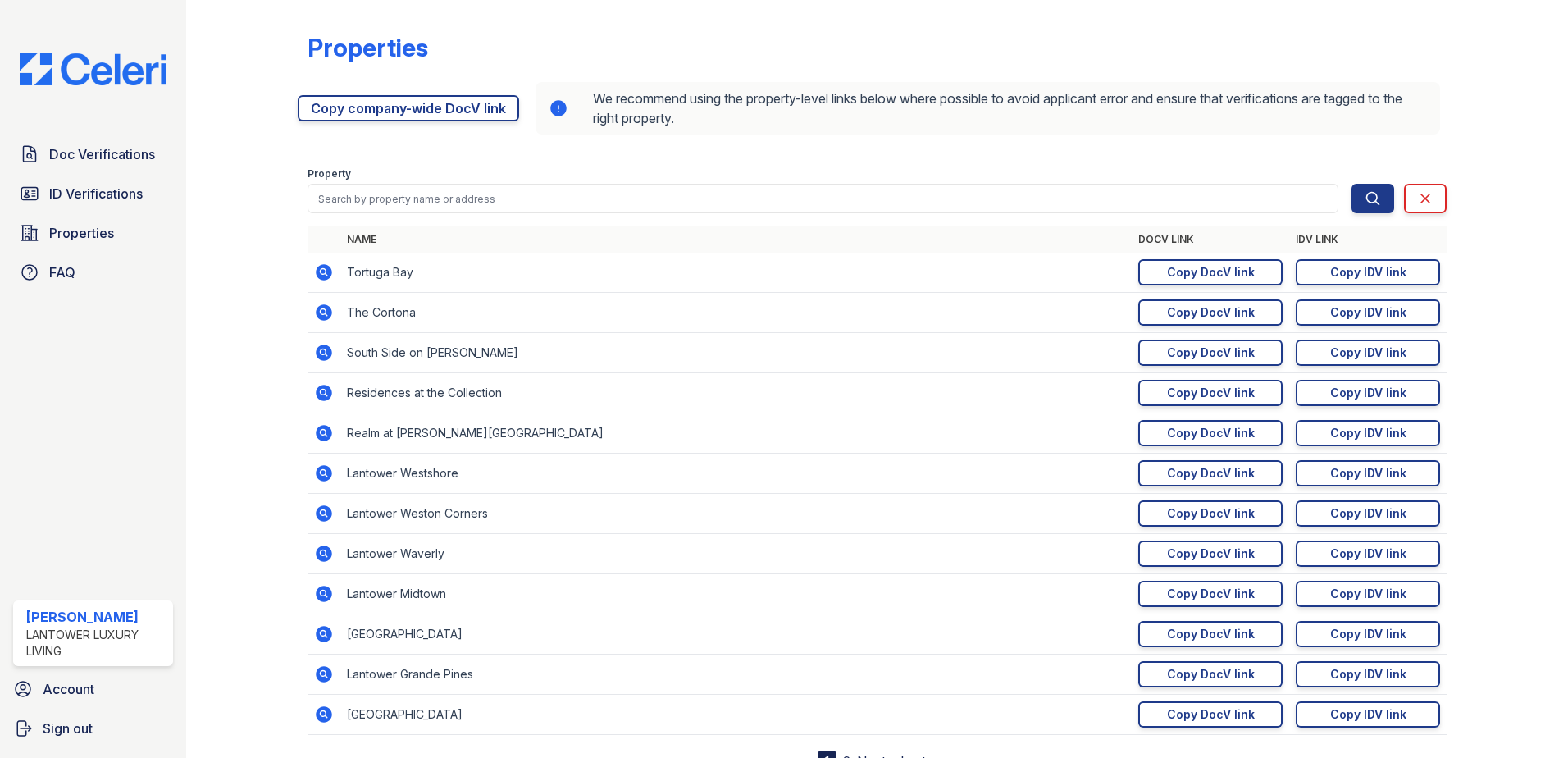
scroll to position [69, 0]
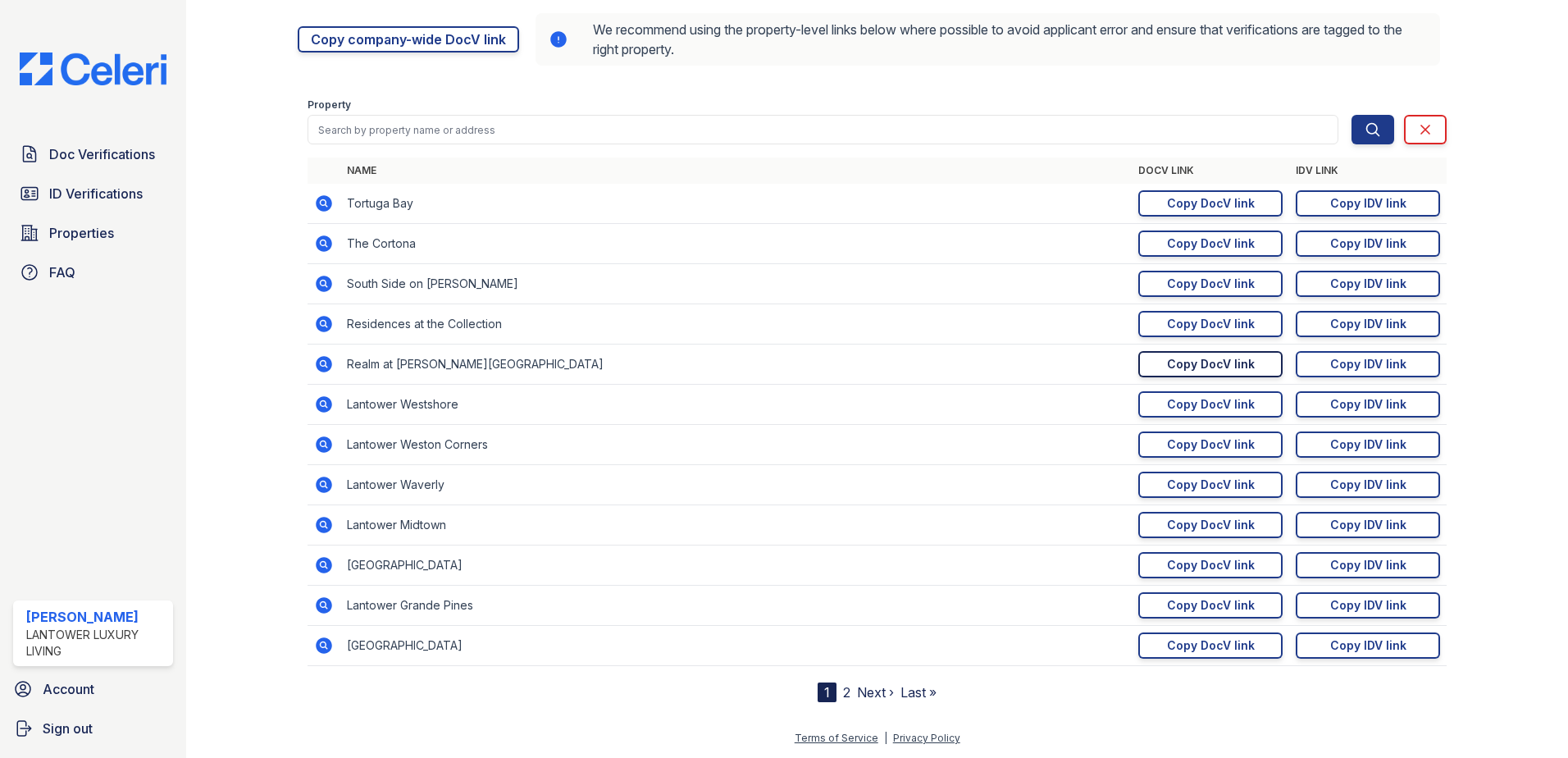
click at [1180, 374] on link "Copy DocV link Copy link" at bounding box center [1210, 363] width 144 height 26
click at [1349, 371] on div "Copy IDV link" at bounding box center [1369, 364] width 77 height 16
click at [124, 207] on link "ID Verifications" at bounding box center [93, 193] width 160 height 33
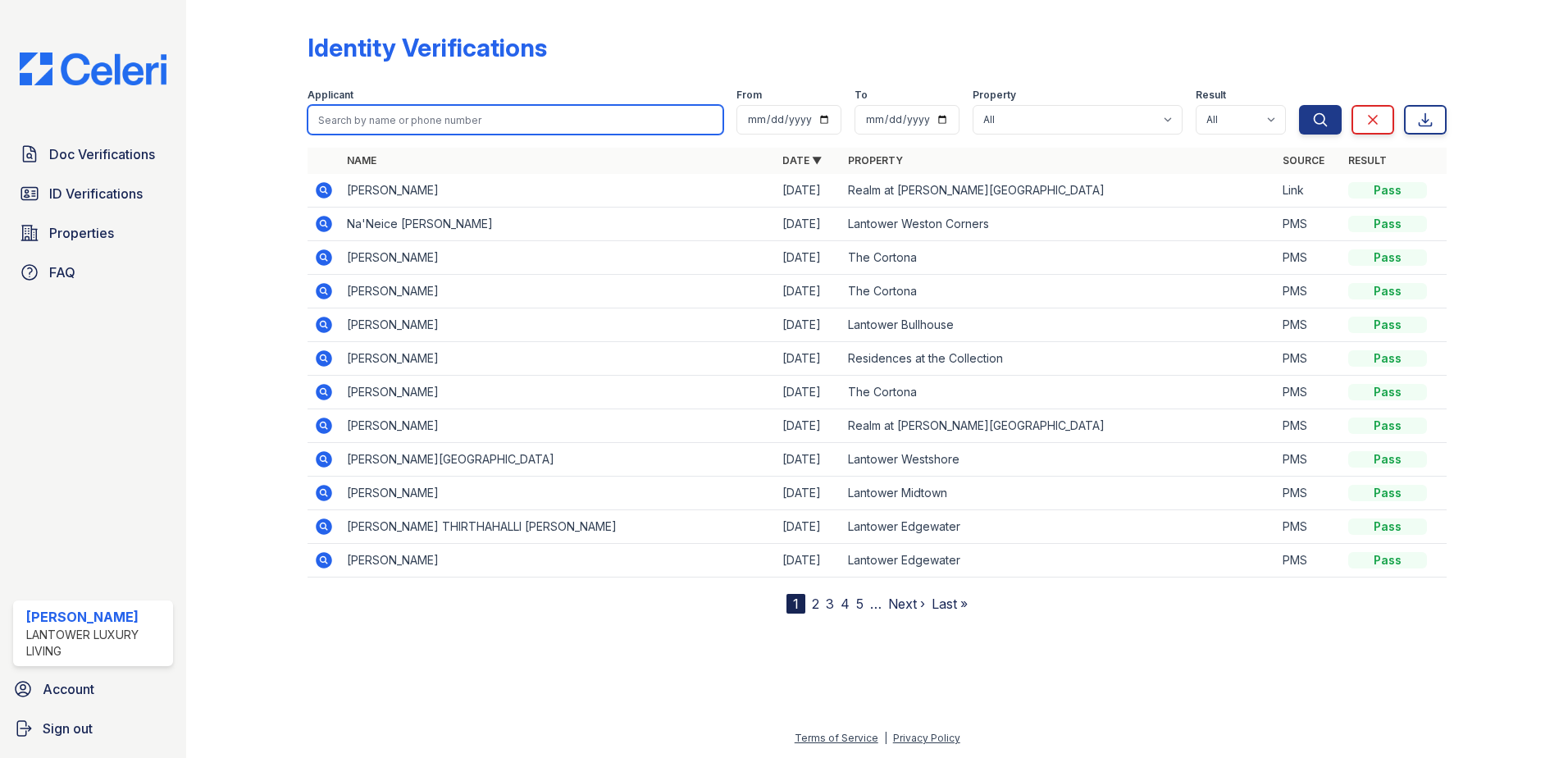
click at [407, 125] on input "search" at bounding box center [515, 119] width 416 height 29
type input "megan"
click at [1299, 105] on button "Search" at bounding box center [1321, 119] width 43 height 29
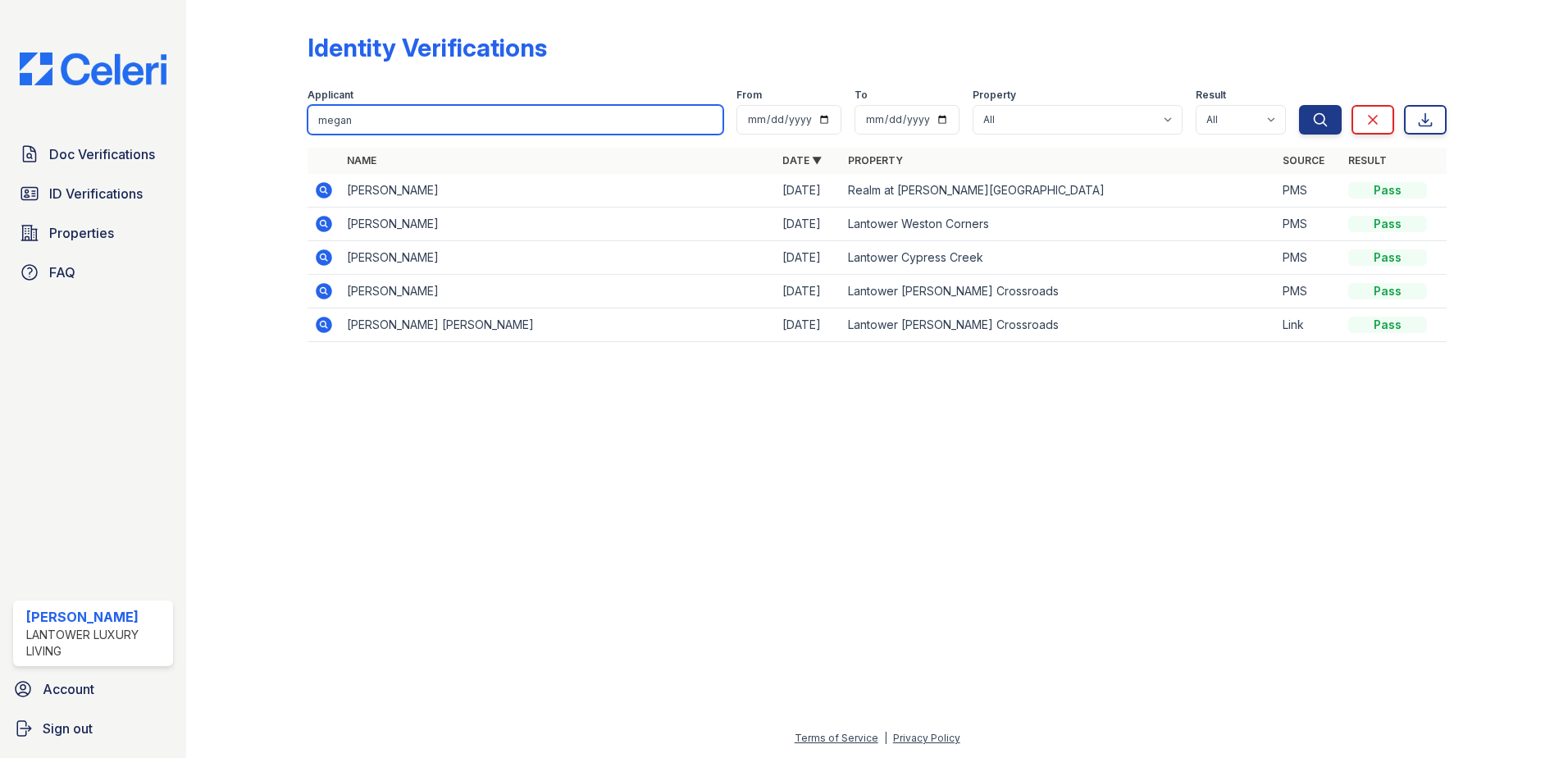
click at [415, 123] on input "megan" at bounding box center [515, 119] width 416 height 29
type input "chase"
click at [1299, 105] on button "Search" at bounding box center [1321, 119] width 43 height 29
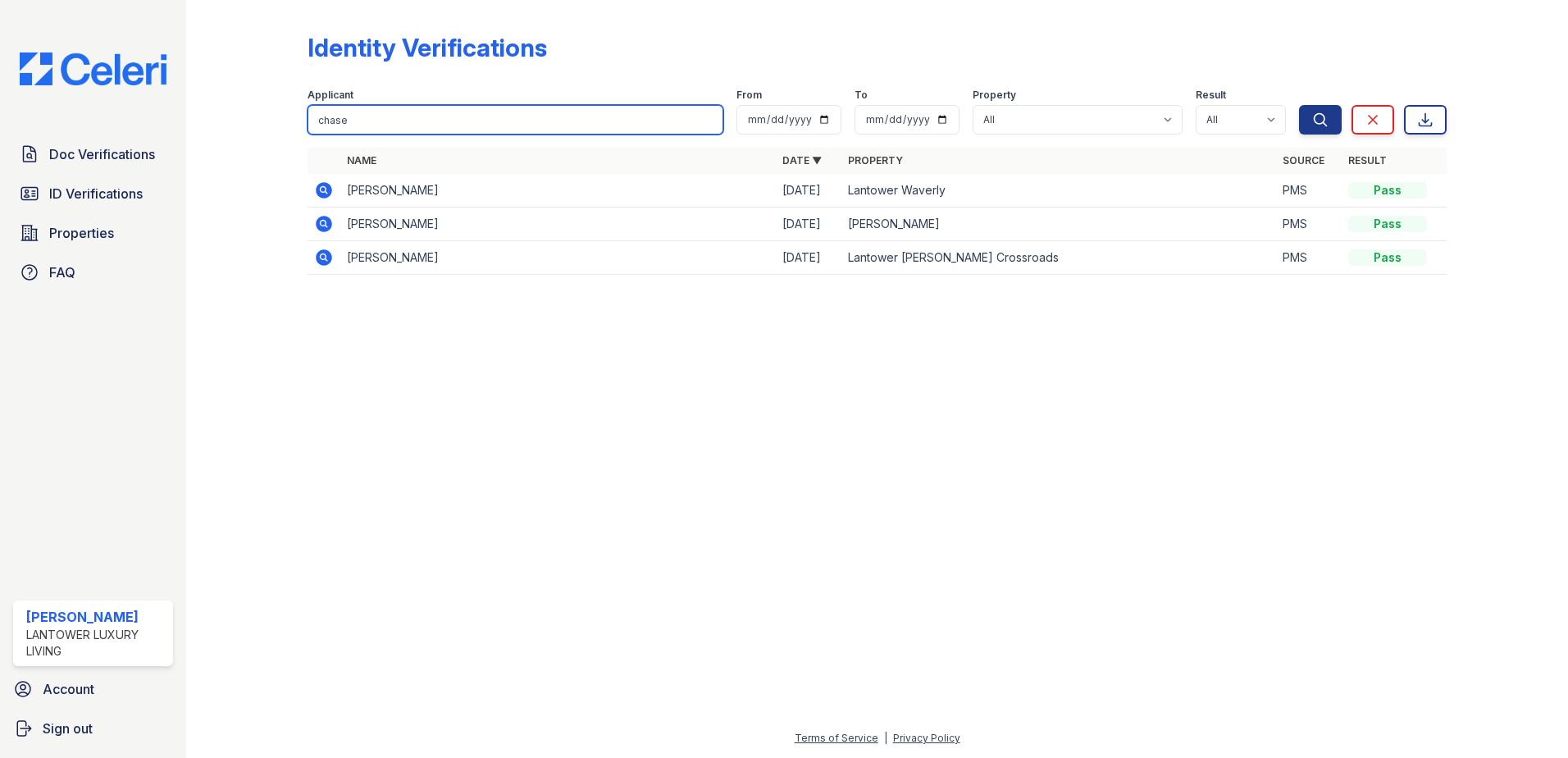
click at [415, 123] on input "chase" at bounding box center [515, 119] width 416 height 29
type input "codi"
click at [1299, 105] on button "Search" at bounding box center [1321, 119] width 43 height 29
